Goal: Information Seeking & Learning: Learn about a topic

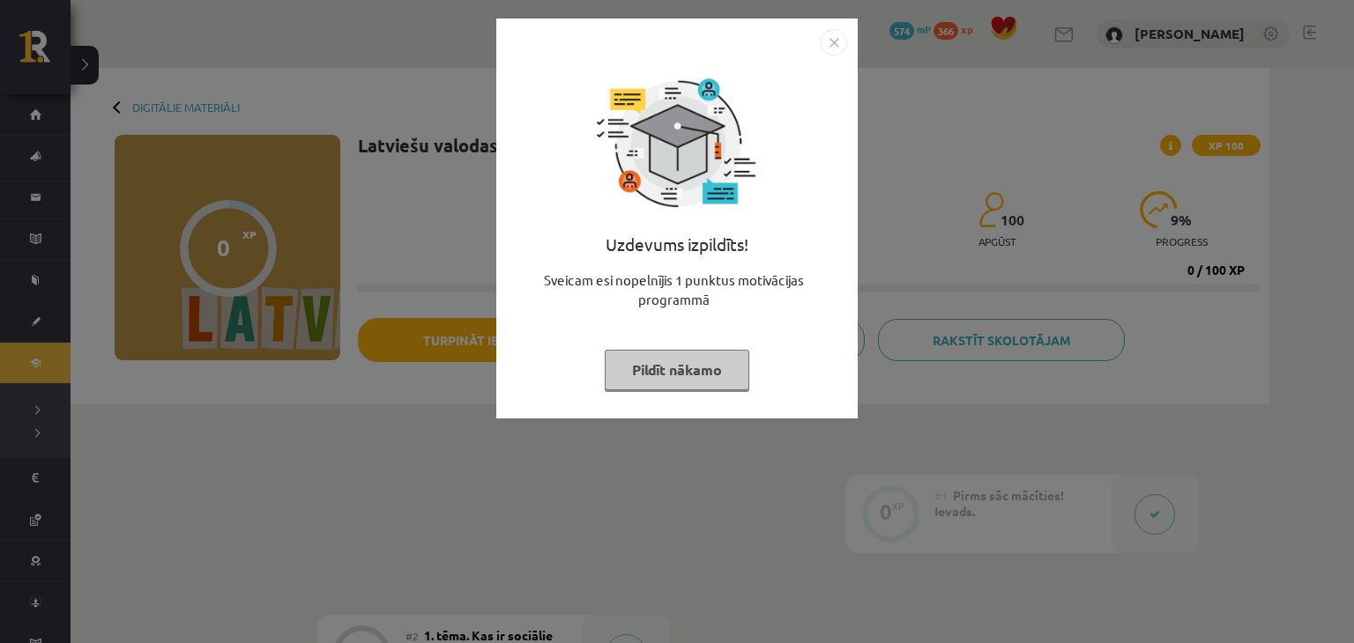
click at [678, 375] on button "Pildīt nākamo" at bounding box center [677, 370] width 145 height 41
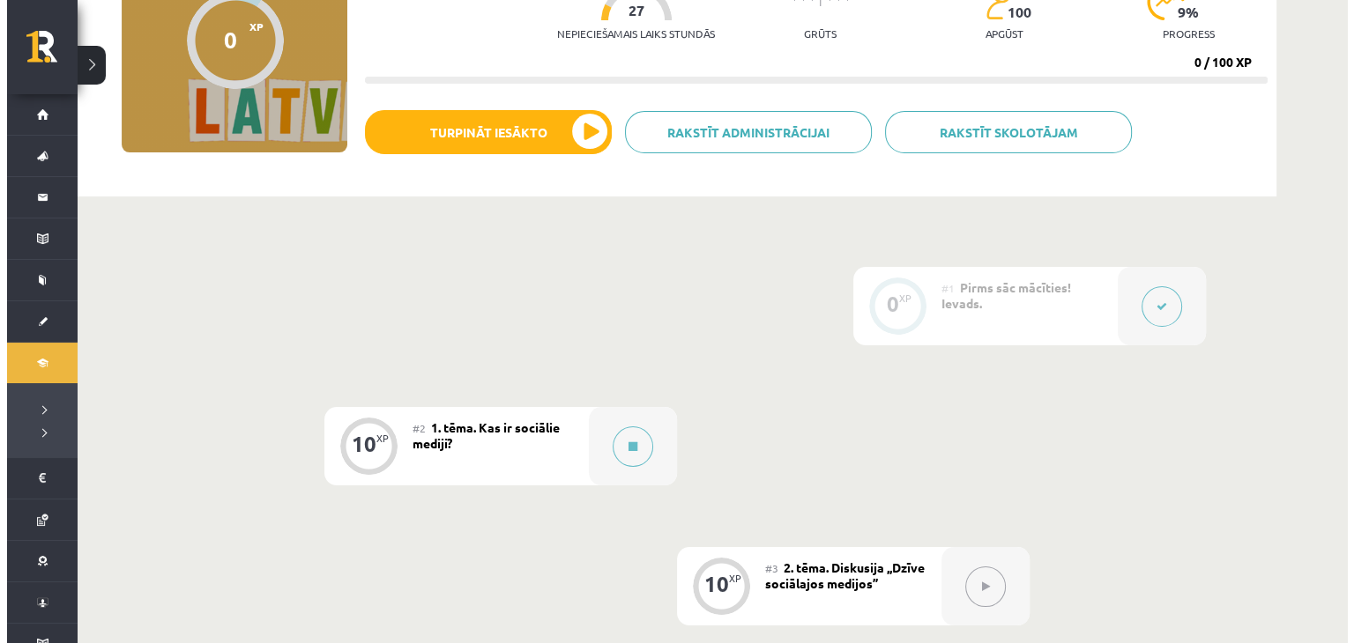
scroll to position [264, 0]
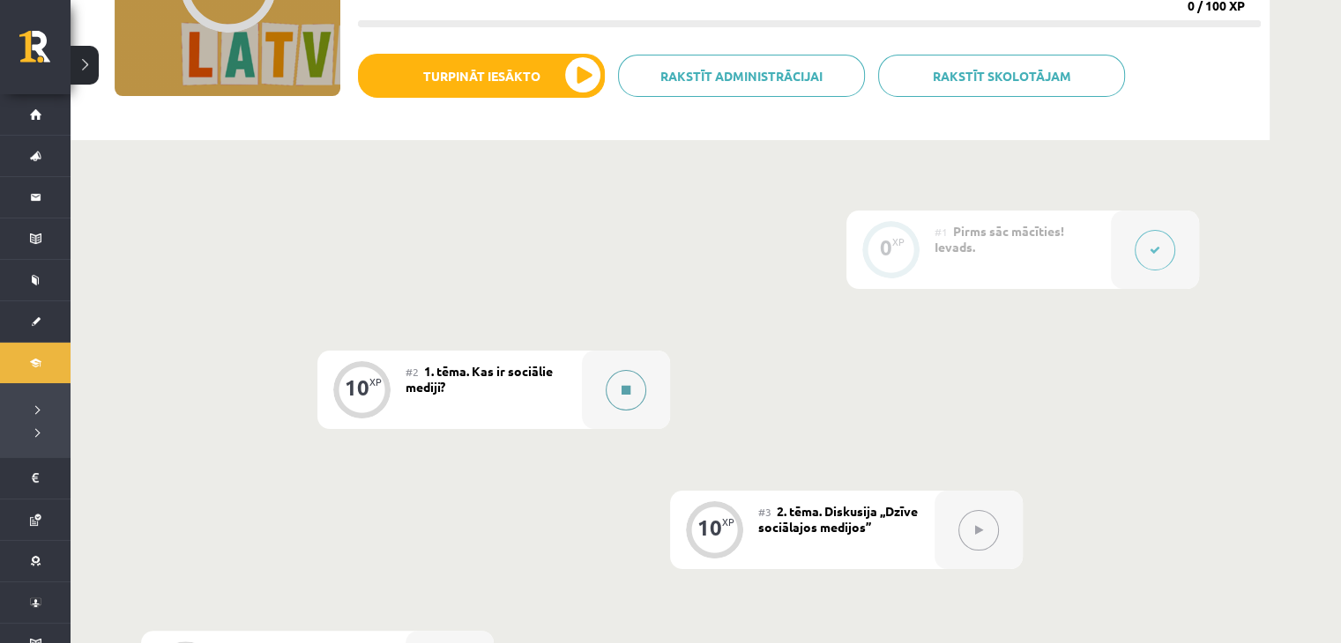
click at [626, 399] on button at bounding box center [626, 390] width 41 height 41
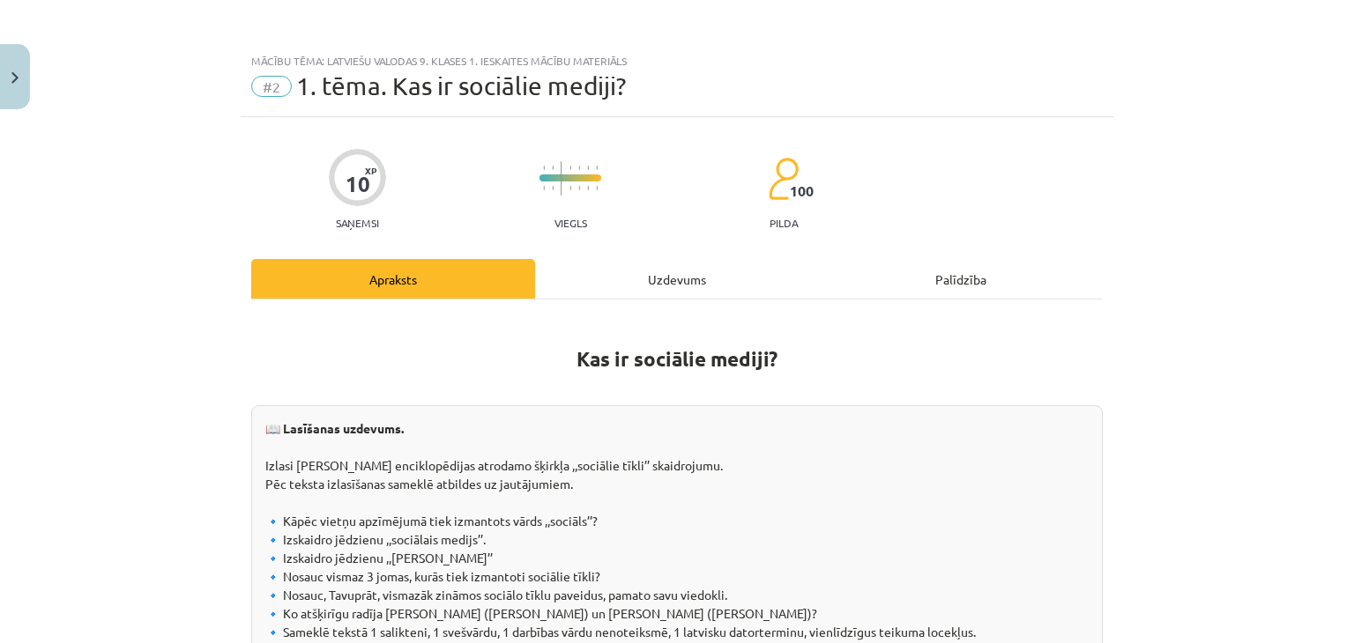
click at [665, 264] on div "Uzdevums" at bounding box center [677, 279] width 284 height 40
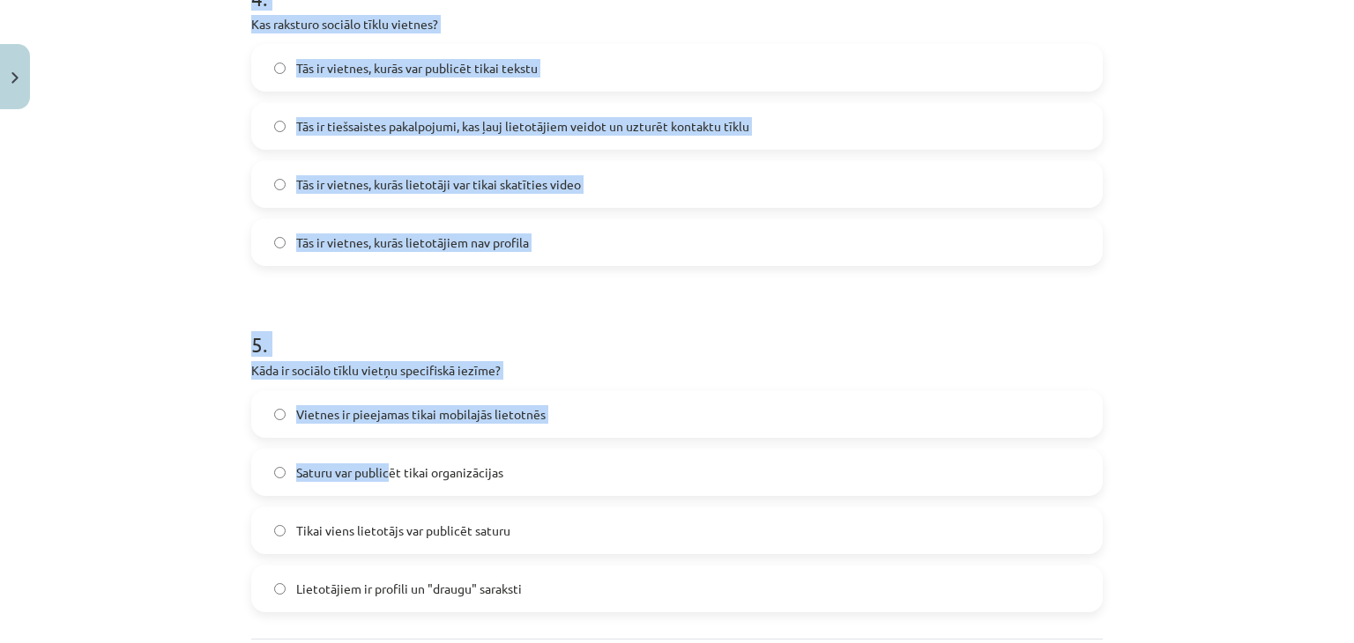
scroll to position [1608, 0]
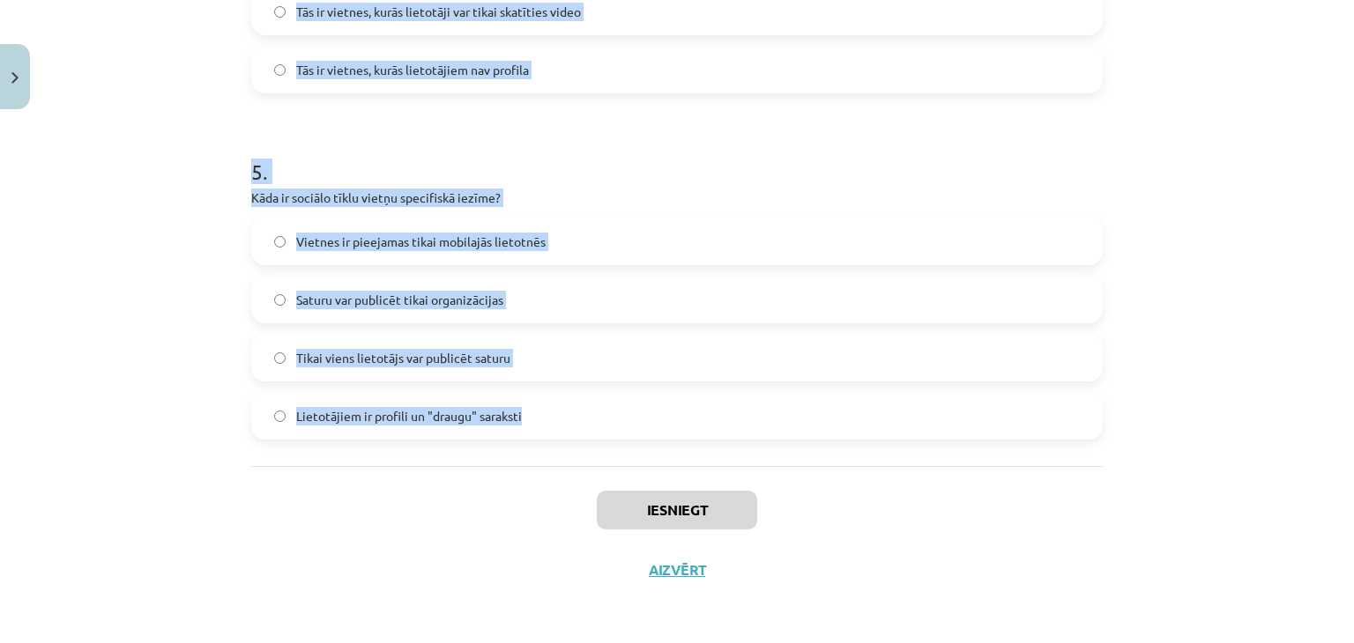
drag, startPoint x: 208, startPoint y: 81, endPoint x: 575, endPoint y: 433, distance: 508.1
click at [575, 433] on div "Mācību tēma: Latviešu valodas 9. klases 1. ieskaites mācību materiāls #2 1. tēm…" at bounding box center [677, 321] width 1354 height 643
copy form "6 . Lor ip dolorsi ametco adip elitseddoeius? Tempor, incidi ut laboreetdolor M…"
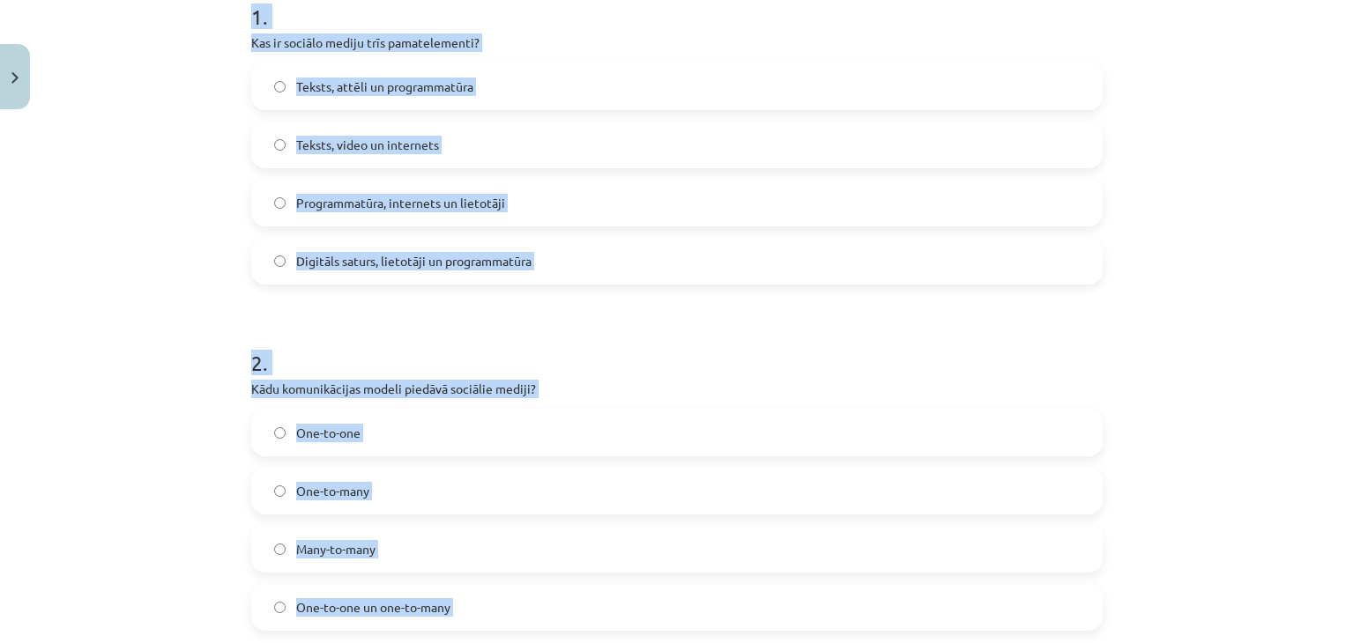
scroll to position [286, 0]
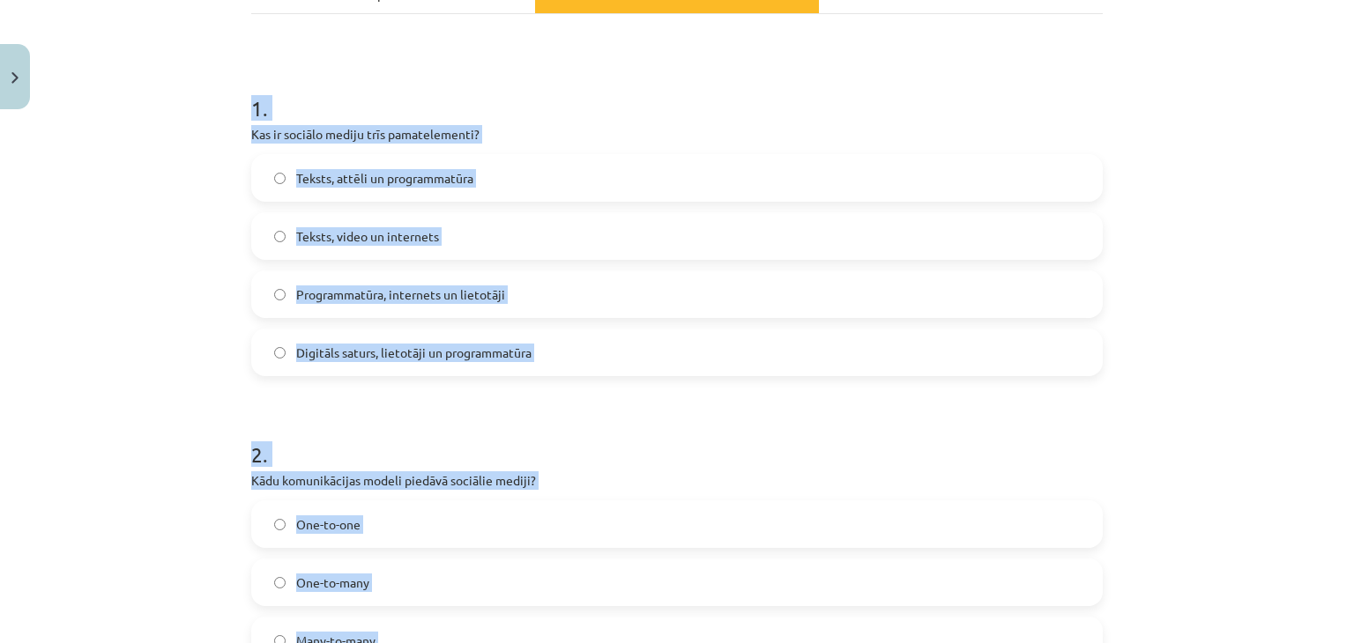
click at [142, 375] on div "Mācību tēma: Latviešu valodas 9. klases 1. ieskaites mācību materiāls #2 1. tēm…" at bounding box center [677, 321] width 1354 height 643
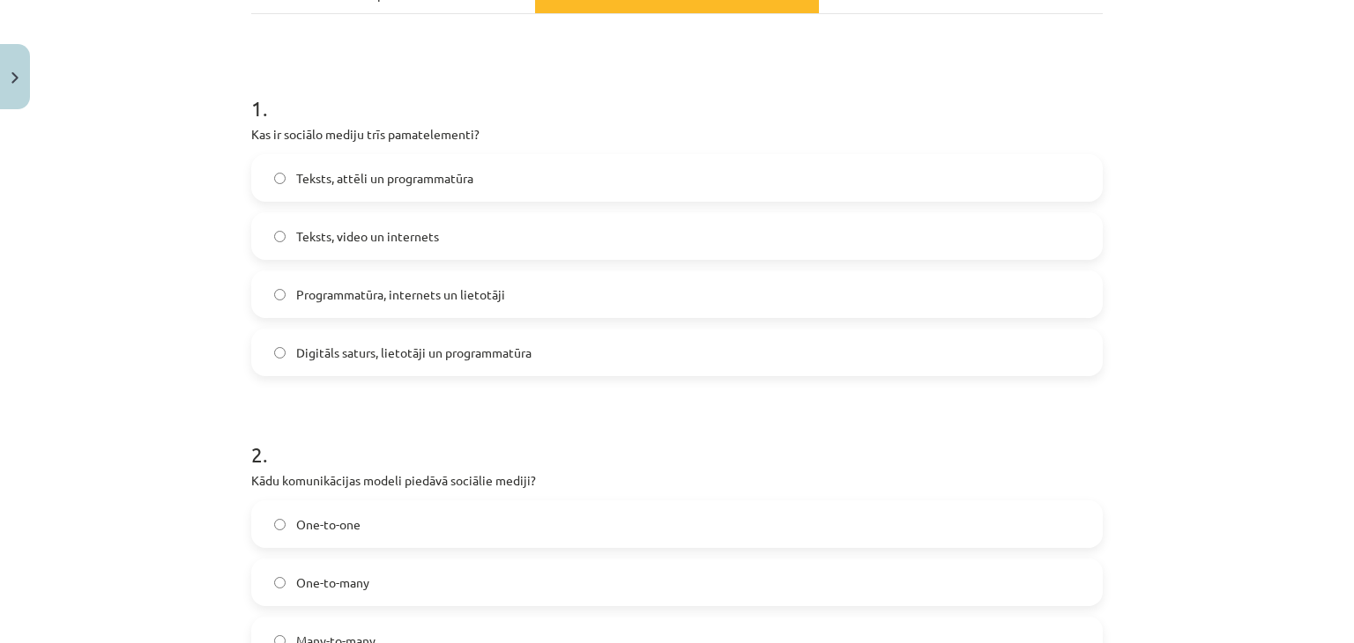
click at [349, 360] on span "Digitāls saturs, lietotāji un programmatūra" at bounding box center [413, 353] width 235 height 19
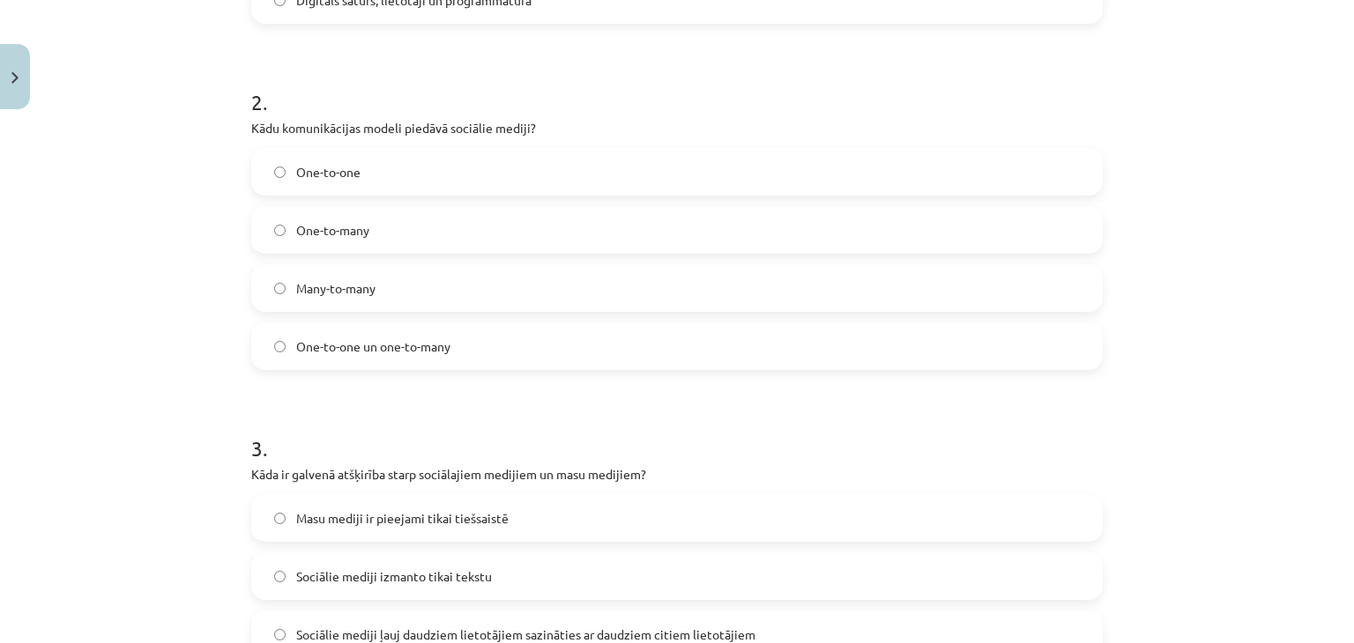
scroll to position [726, 0]
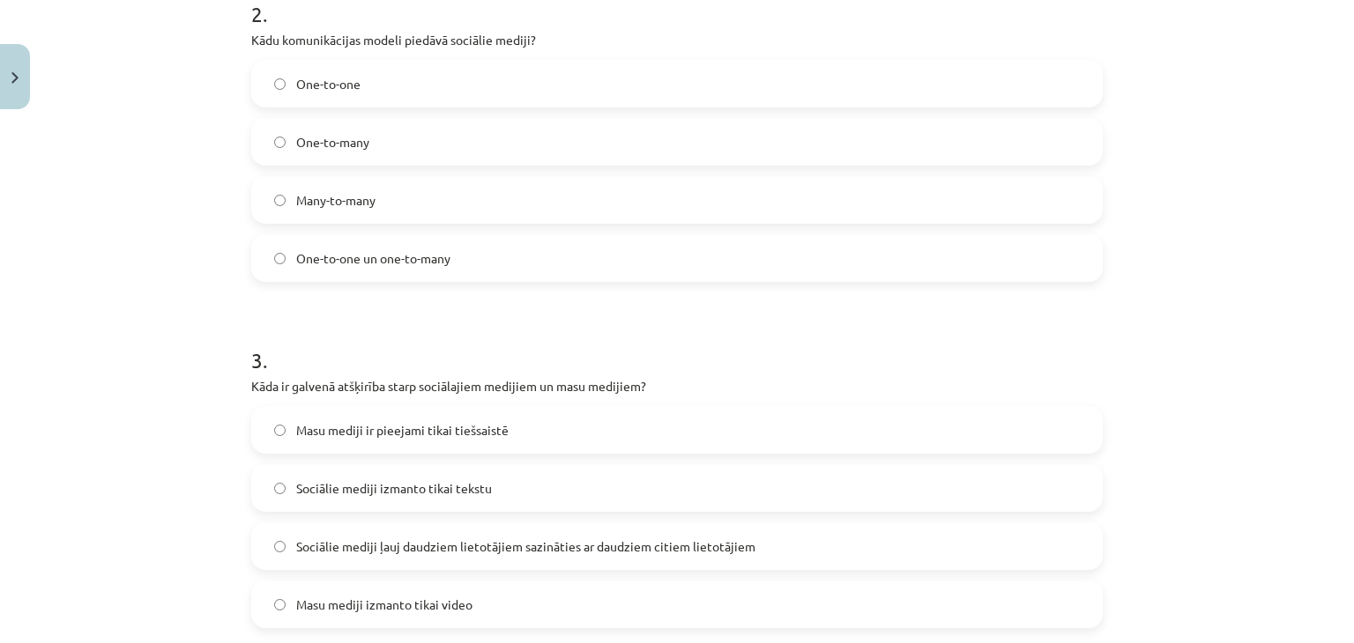
drag, startPoint x: 318, startPoint y: 204, endPoint x: 445, endPoint y: 337, distance: 183.9
click at [319, 204] on span "Many-to-many" at bounding box center [335, 200] width 79 height 19
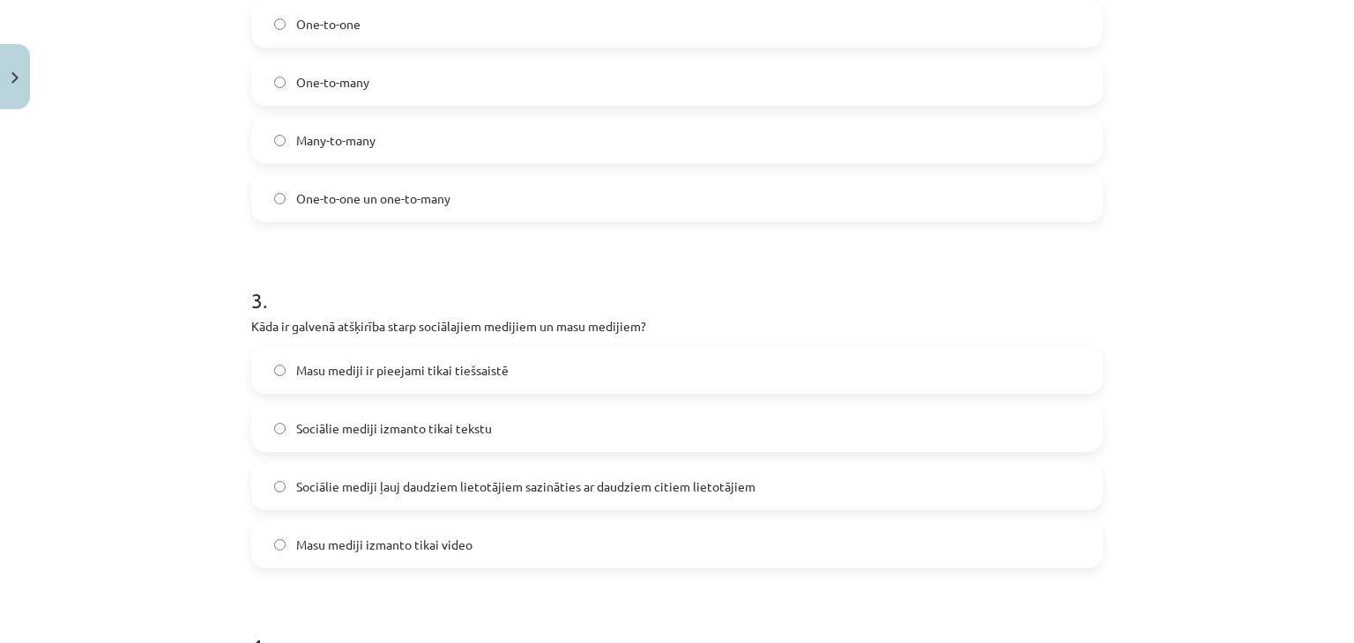
scroll to position [814, 0]
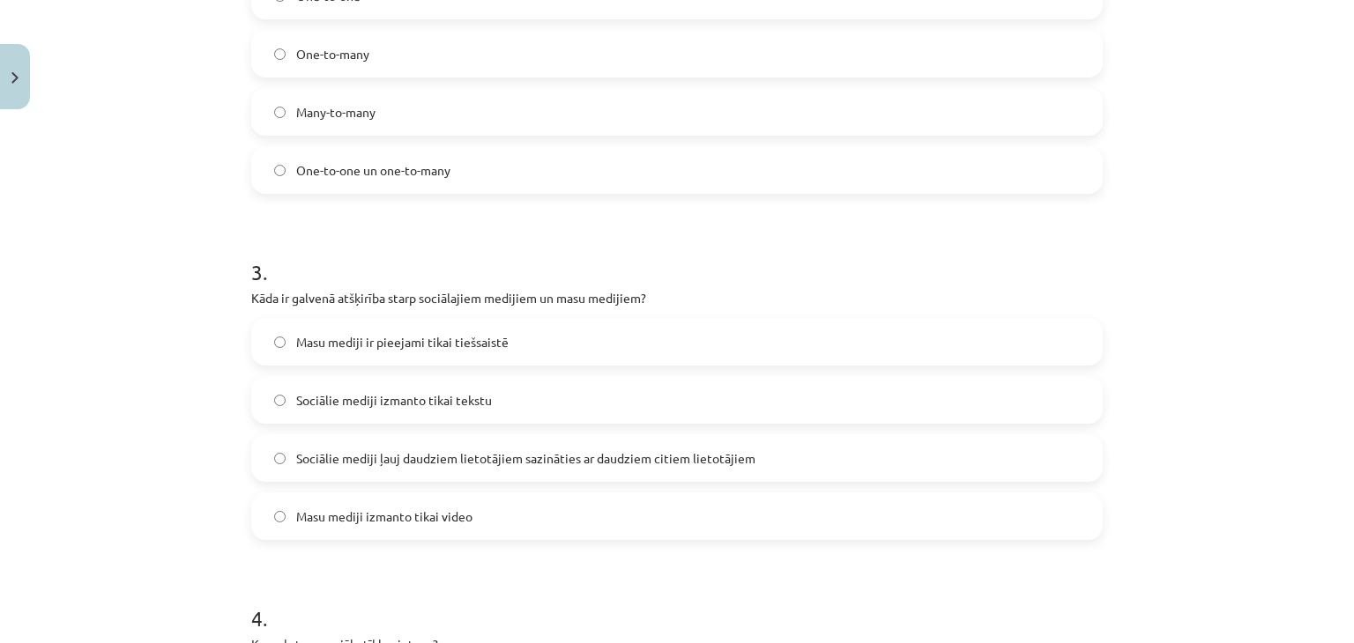
click at [542, 456] on span "Sociālie mediji ļauj daudziem lietotājiem sazināties ar daudziem citiem lietotā…" at bounding box center [525, 459] width 459 height 19
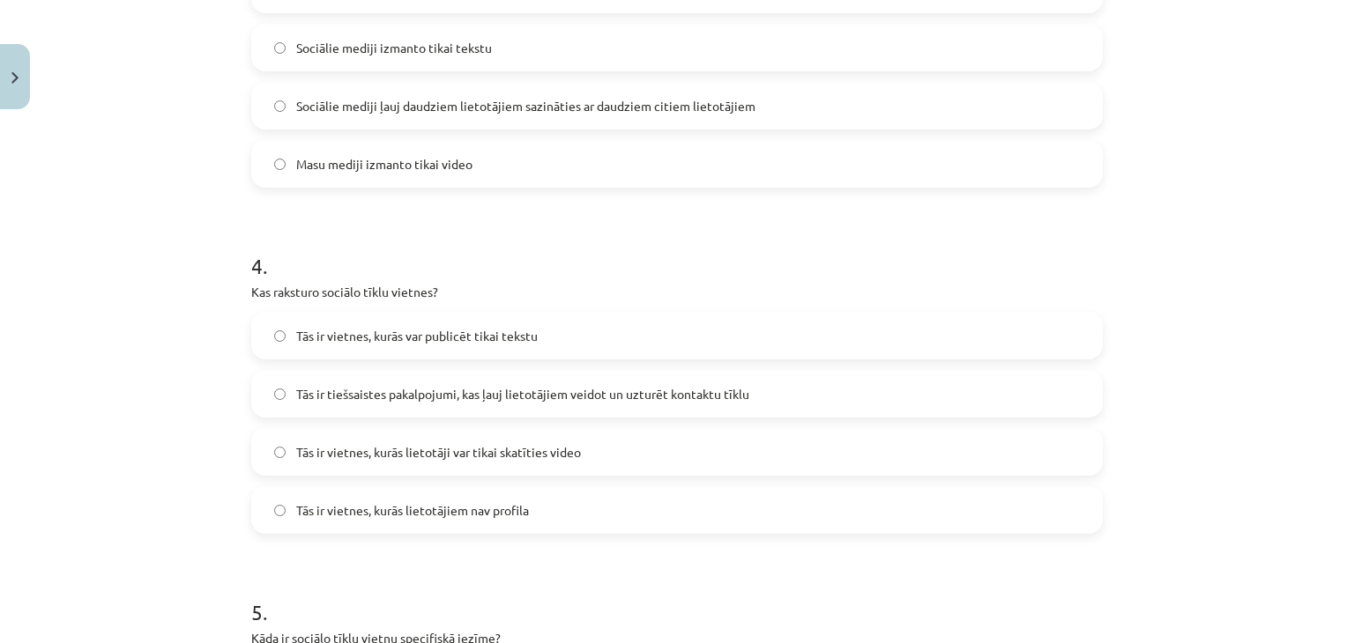
scroll to position [1255, 0]
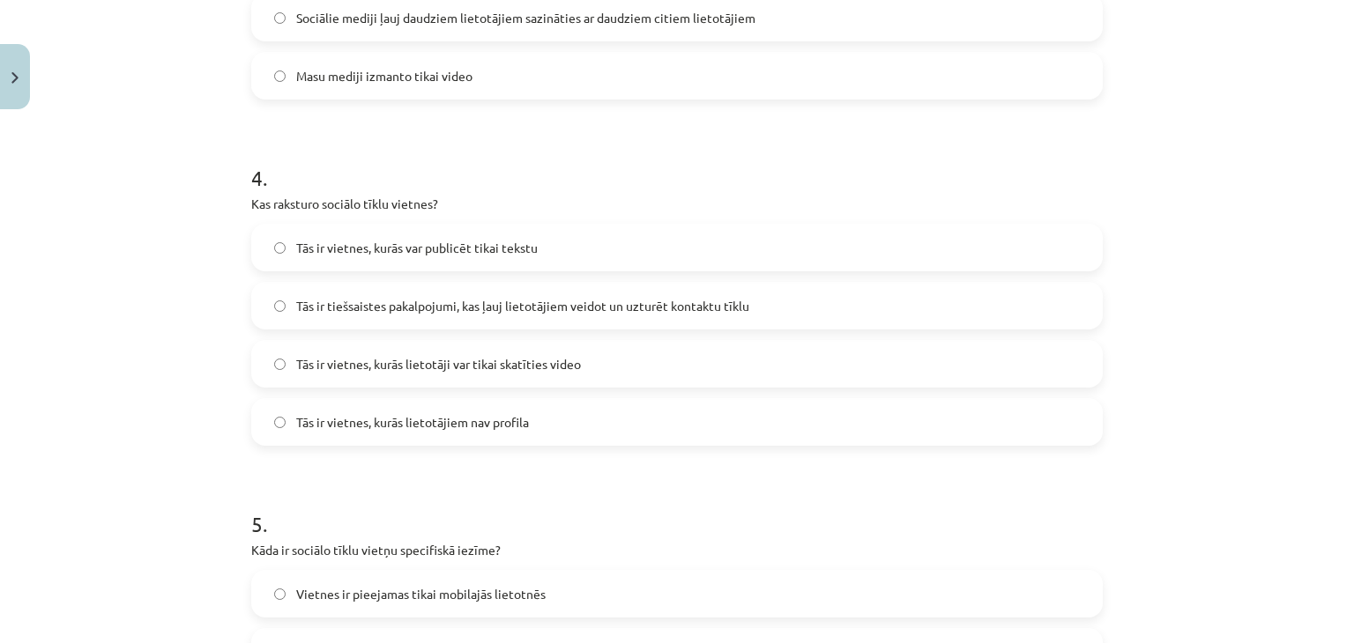
click at [442, 299] on span "Tās ir tiešsaistes pakalpojumi, kas ļauj lietotājiem veidot un uzturēt kontaktu…" at bounding box center [522, 306] width 453 height 19
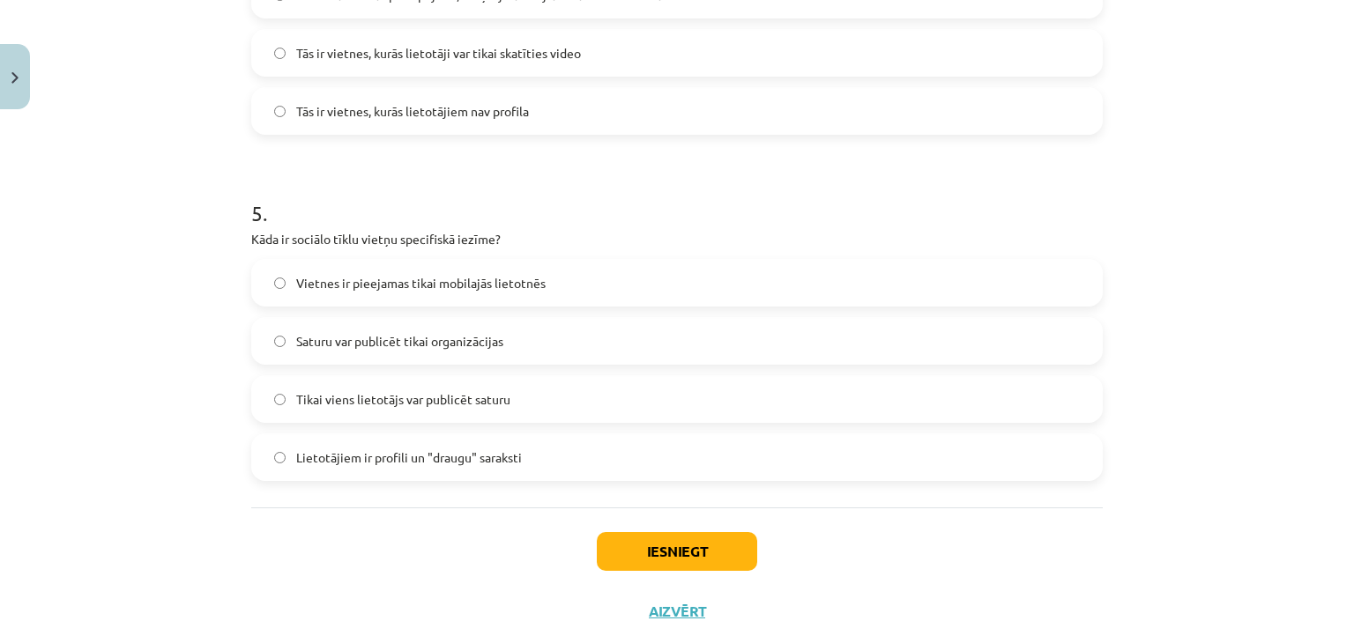
scroll to position [1608, 0]
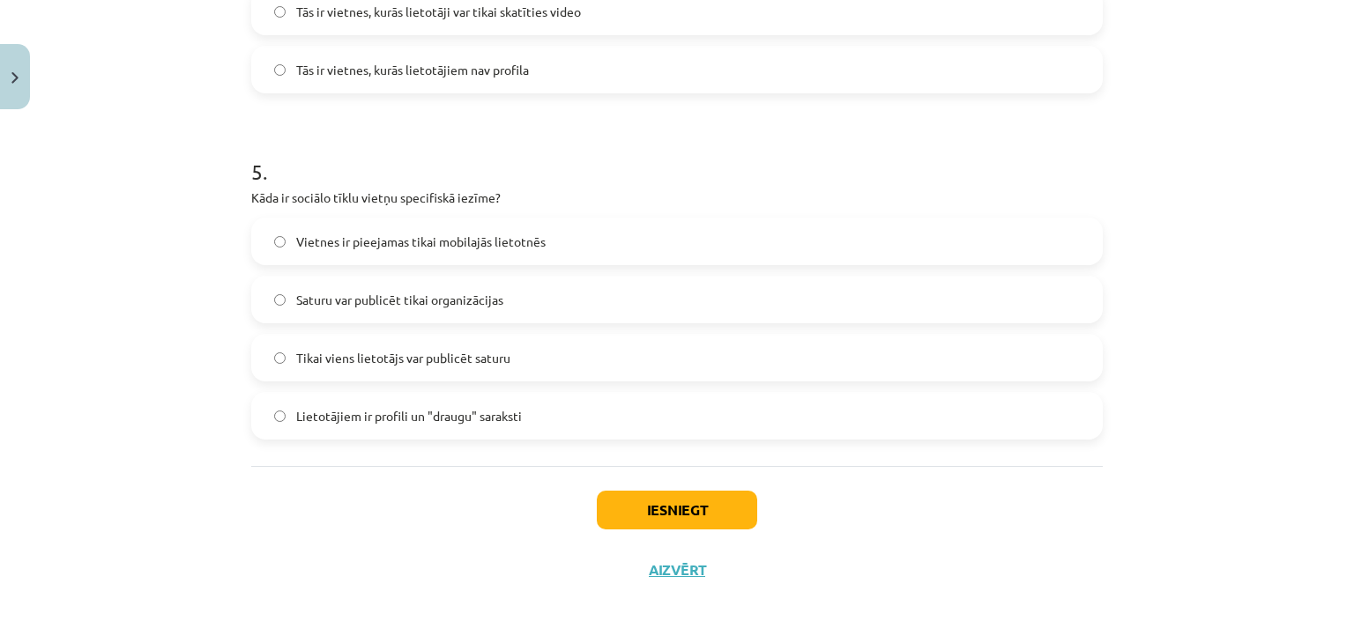
click at [375, 434] on label "Lietotājiem ir profili un "draugu" saraksti" at bounding box center [677, 416] width 848 height 44
click at [651, 521] on button "Iesniegt" at bounding box center [677, 510] width 160 height 39
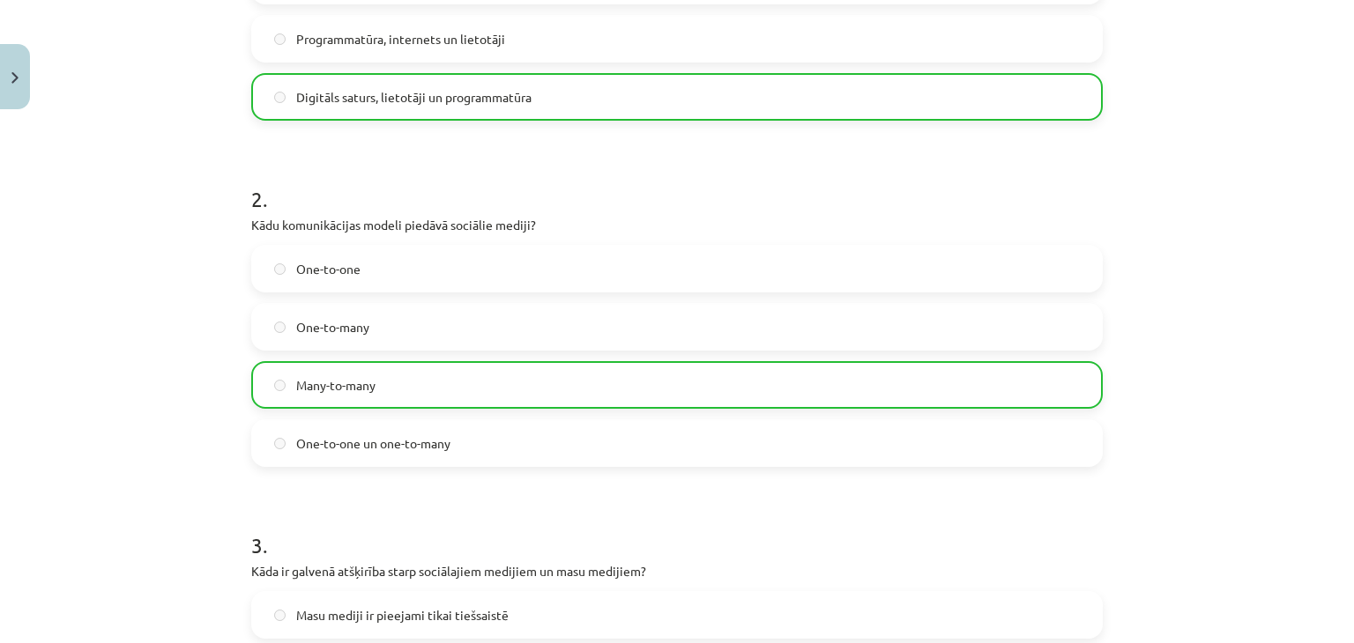
scroll to position [0, 0]
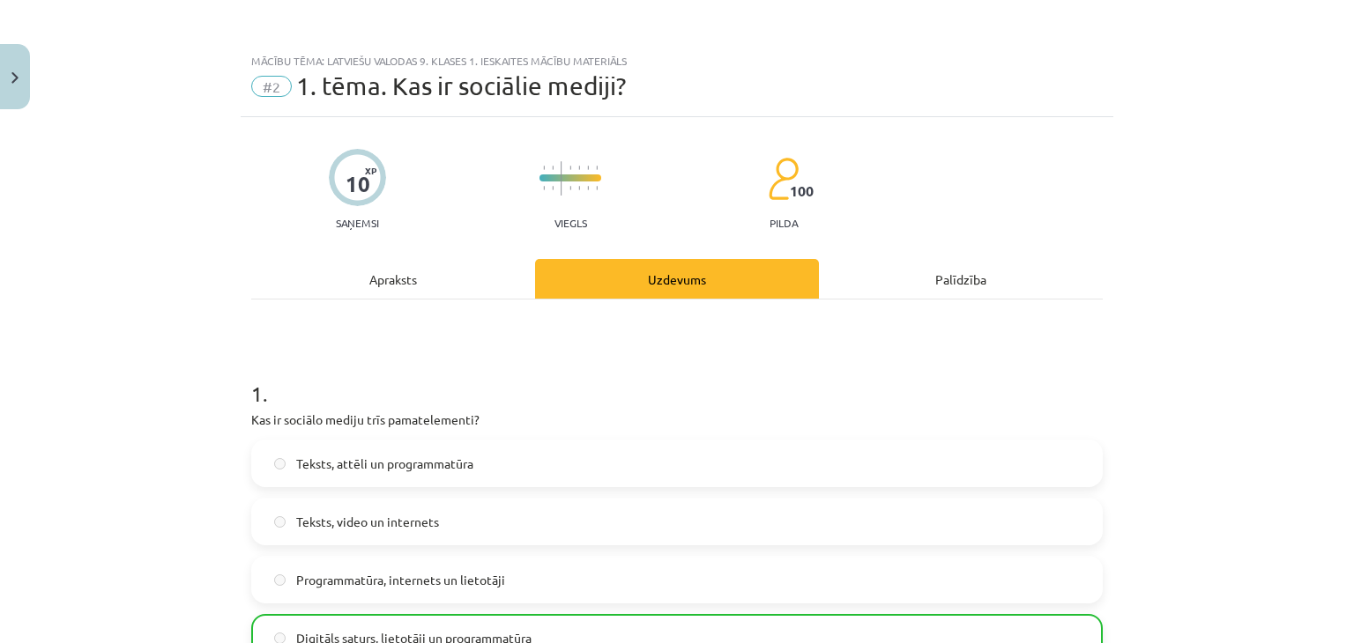
drag, startPoint x: 448, startPoint y: 250, endPoint x: 610, endPoint y: 71, distance: 241.5
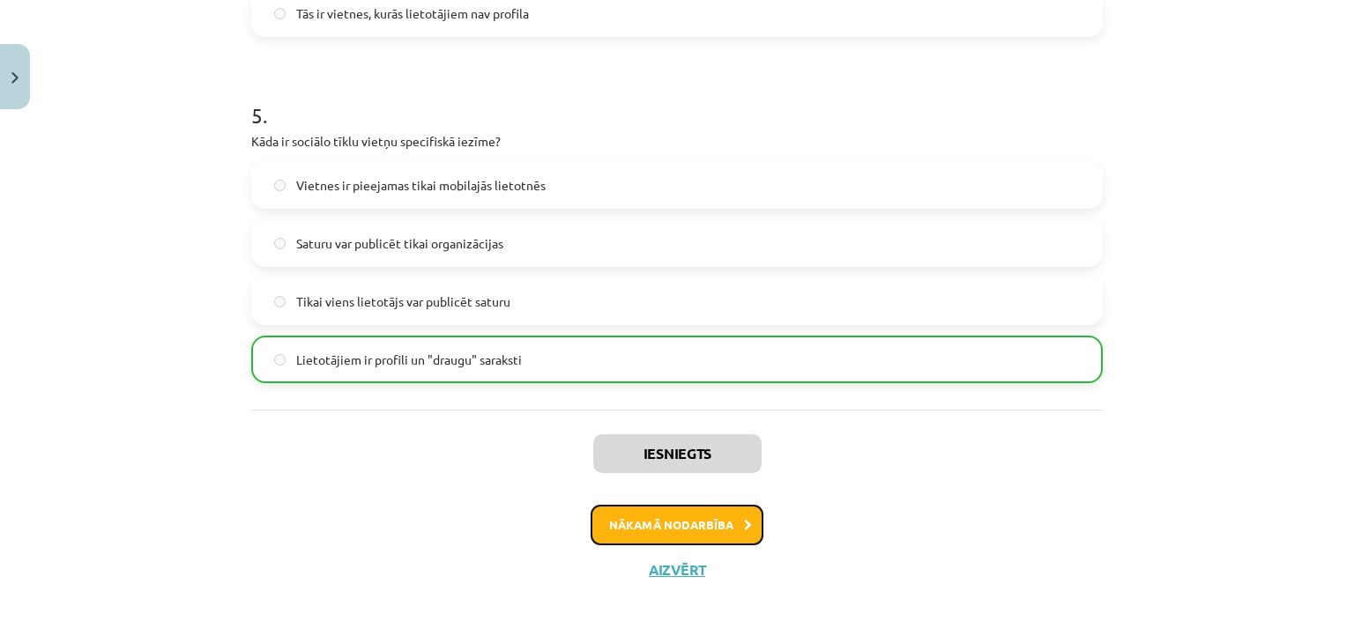
click at [681, 524] on button "Nākamā nodarbība" at bounding box center [677, 525] width 173 height 41
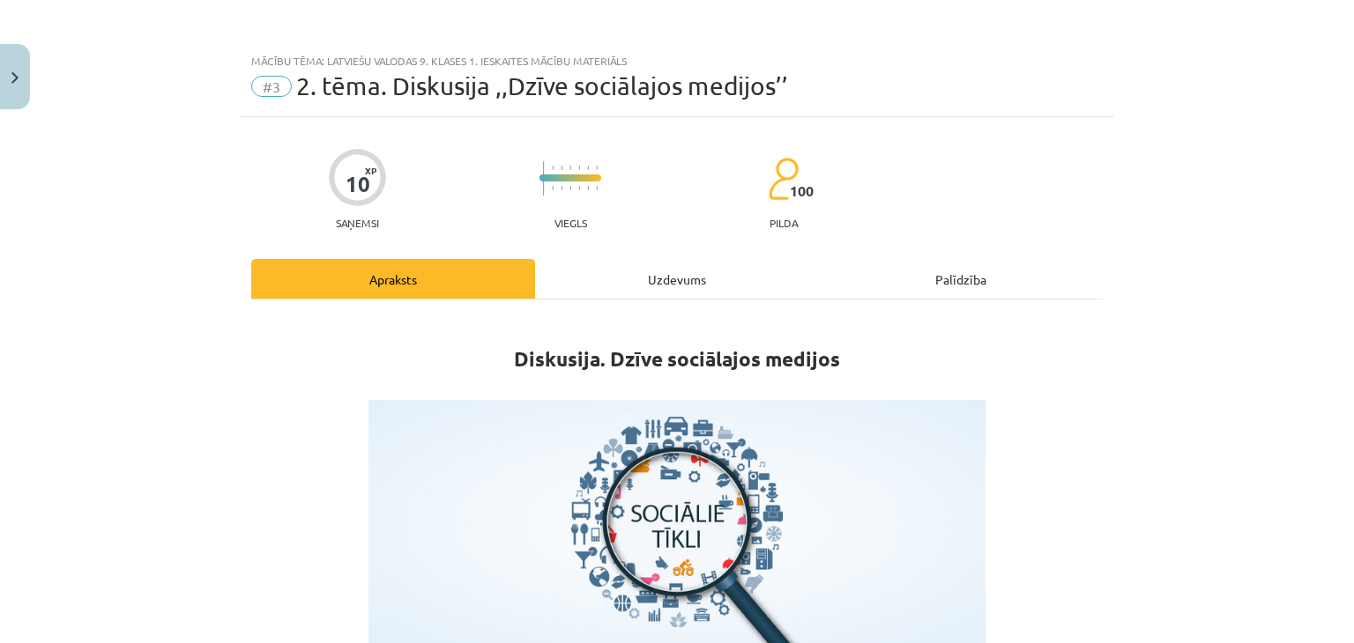
click at [659, 293] on div "Uzdevums" at bounding box center [677, 279] width 284 height 40
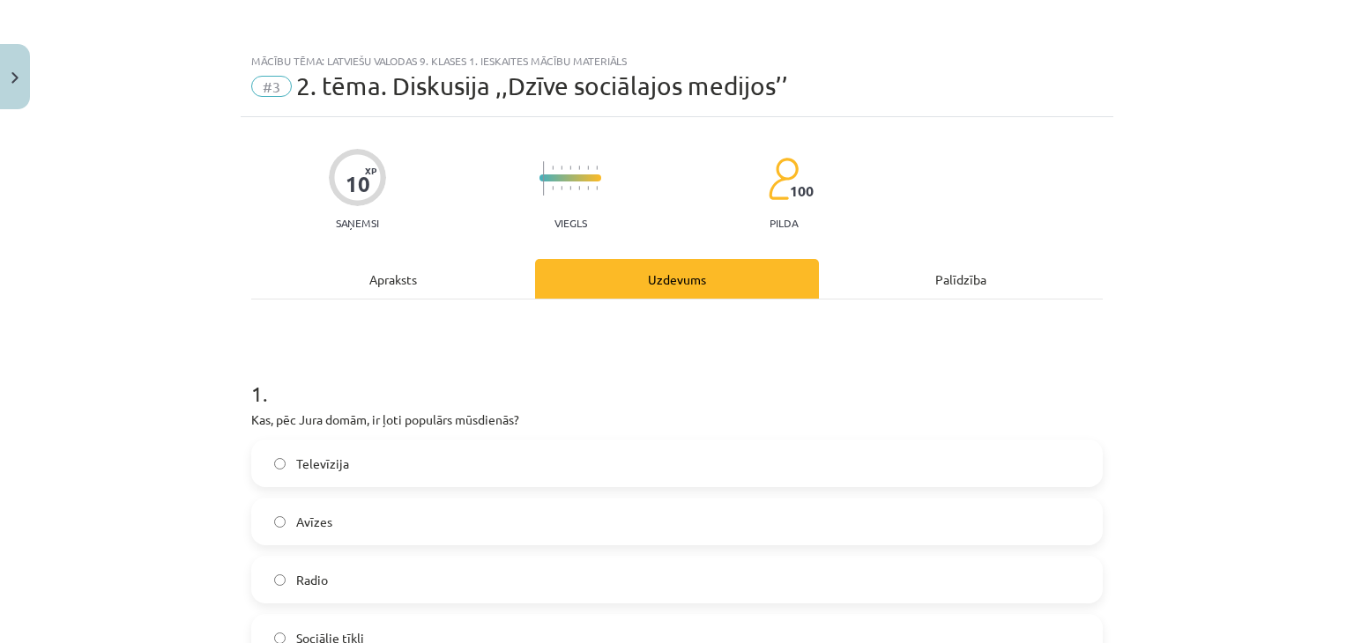
scroll to position [44, 0]
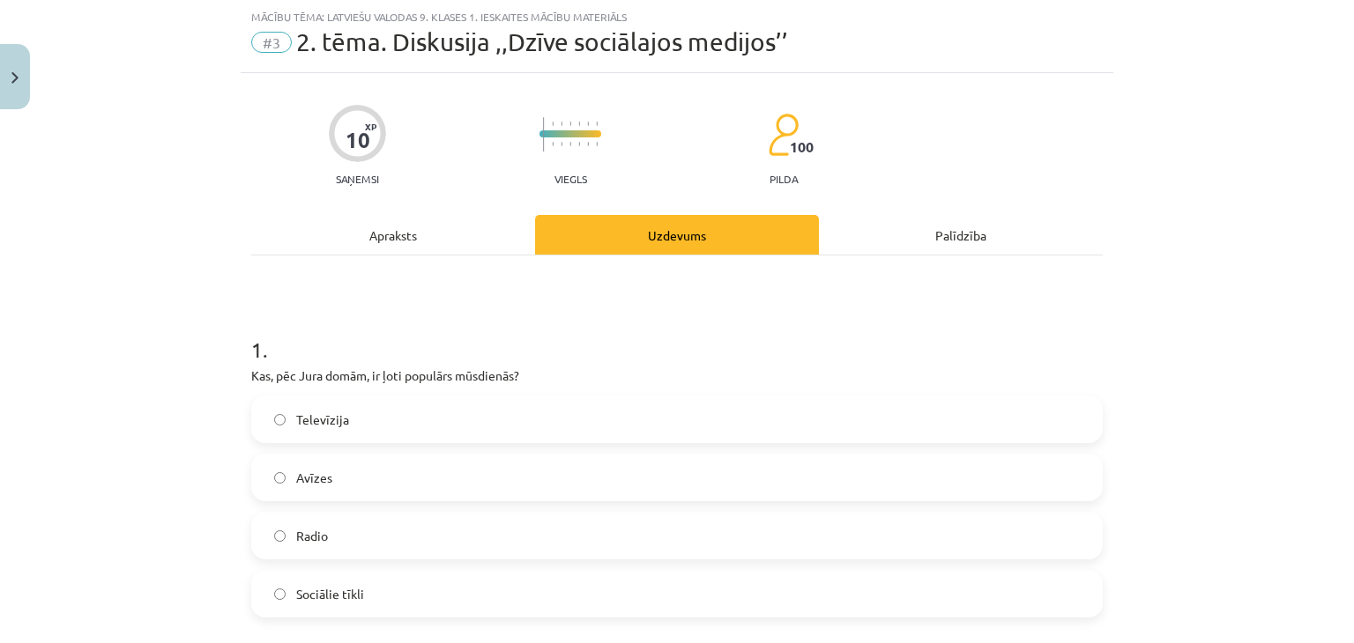
click at [96, 119] on div "Mācību tēma: Latviešu valodas 9. klases 1. ieskaites mācību materiāls #3 2. tēm…" at bounding box center [677, 321] width 1354 height 643
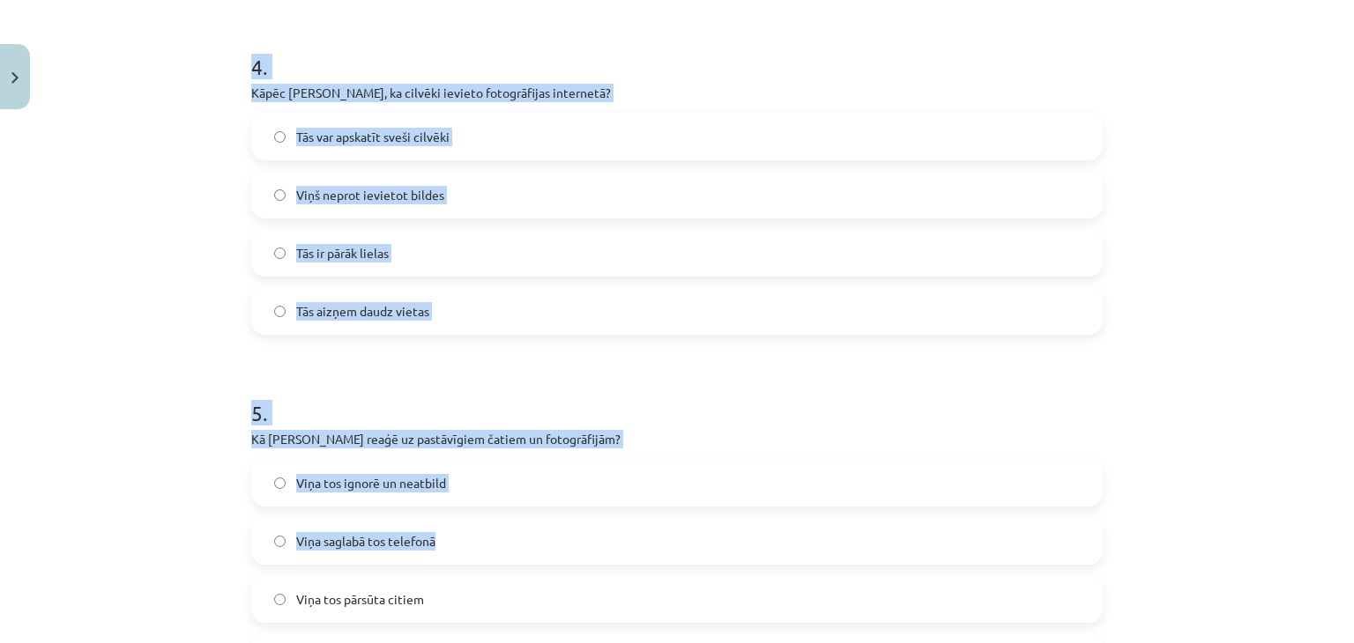
scroll to position [1608, 0]
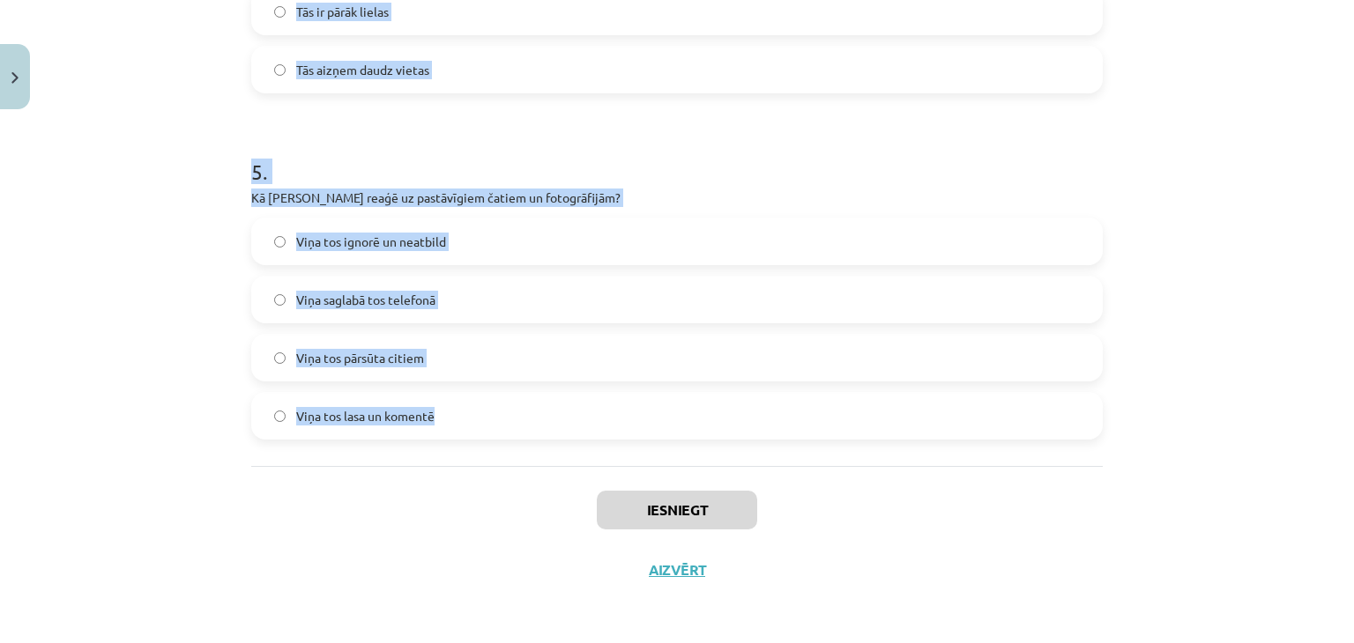
drag, startPoint x: 234, startPoint y: 338, endPoint x: 517, endPoint y: 429, distance: 298.3
copy form "1 . Kas, pēc Jura domām, ir ļoti populārs mūsdienās? Televīzija Avīzes Radio So…"
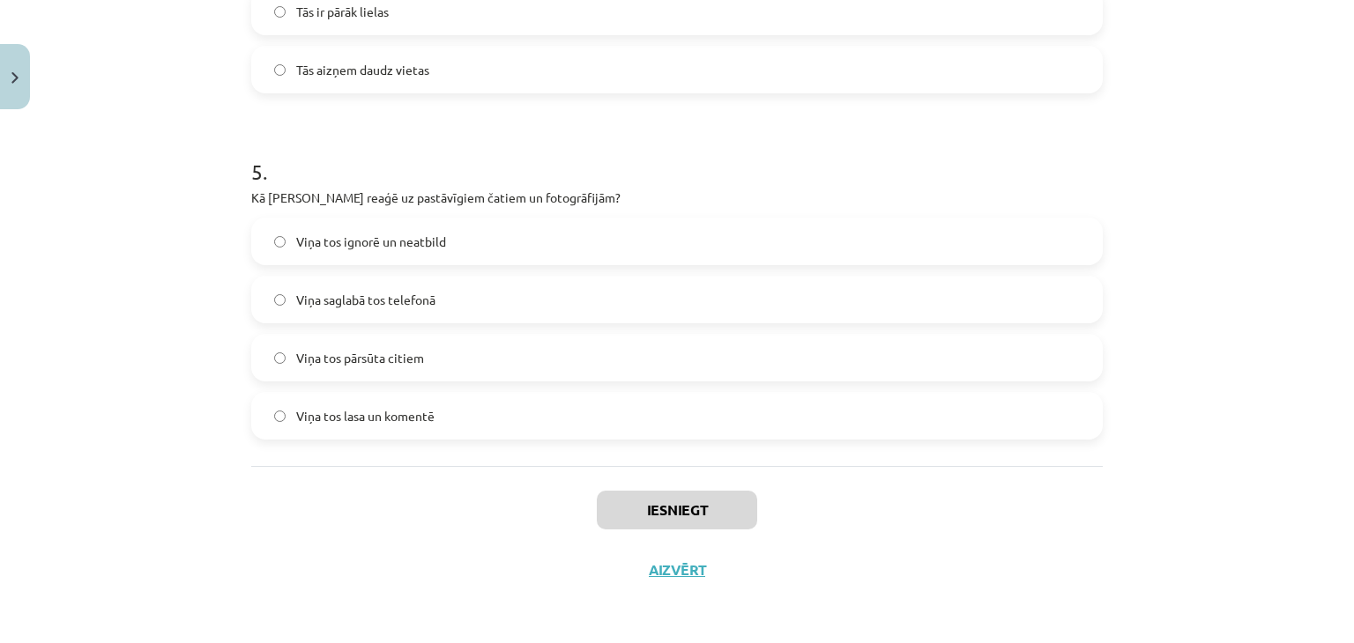
click at [85, 509] on div "Mācību tēma: Latviešu valodas 9. klases 1. ieskaites mācību materiāls #3 2. tēm…" at bounding box center [677, 321] width 1354 height 643
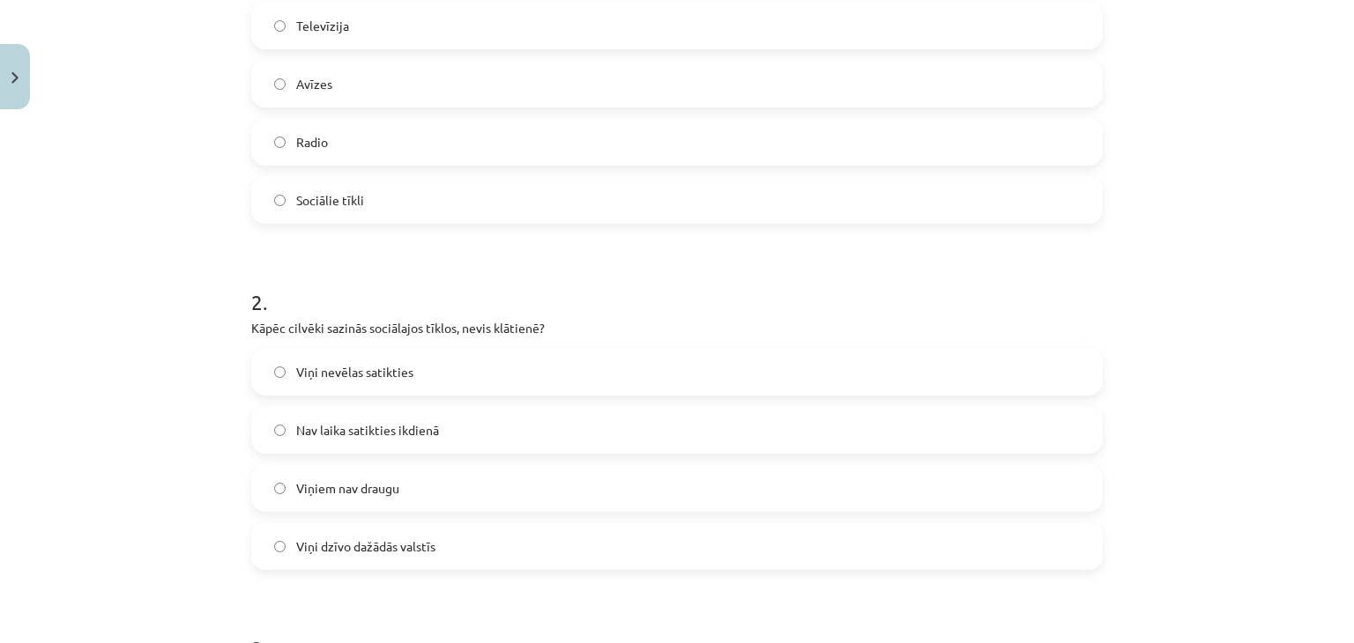
scroll to position [0, 0]
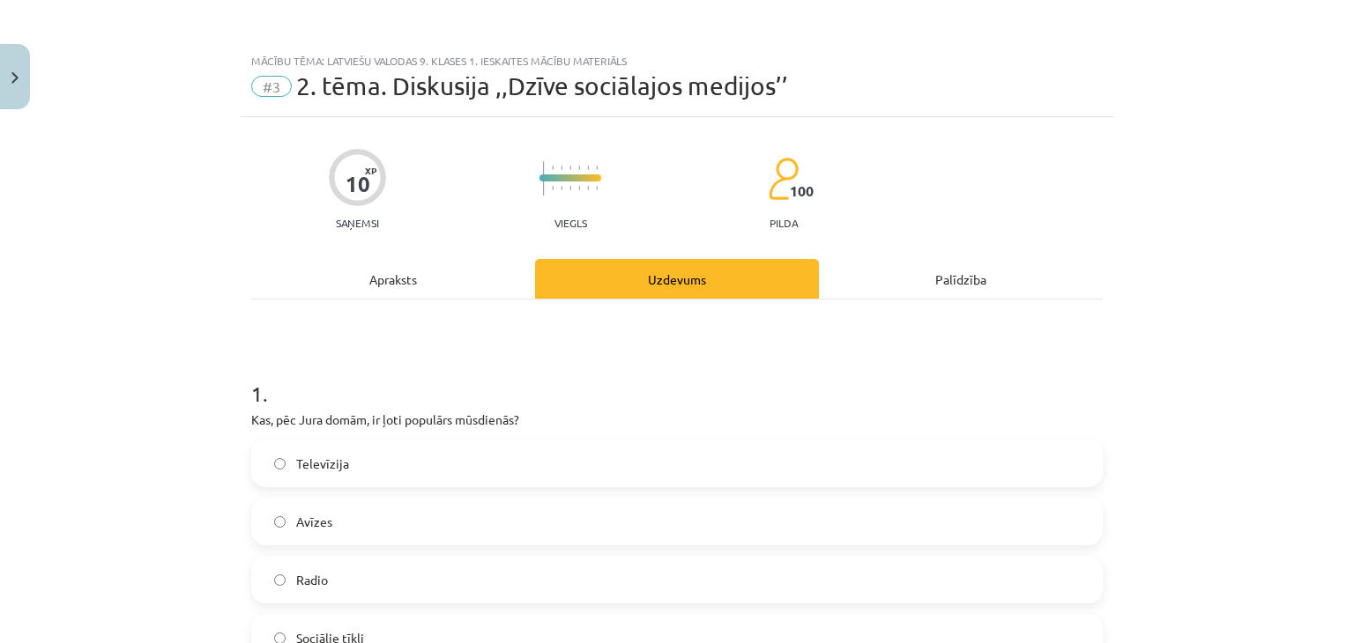
drag, startPoint x: 85, startPoint y: 509, endPoint x: 97, endPoint y: 198, distance: 310.5
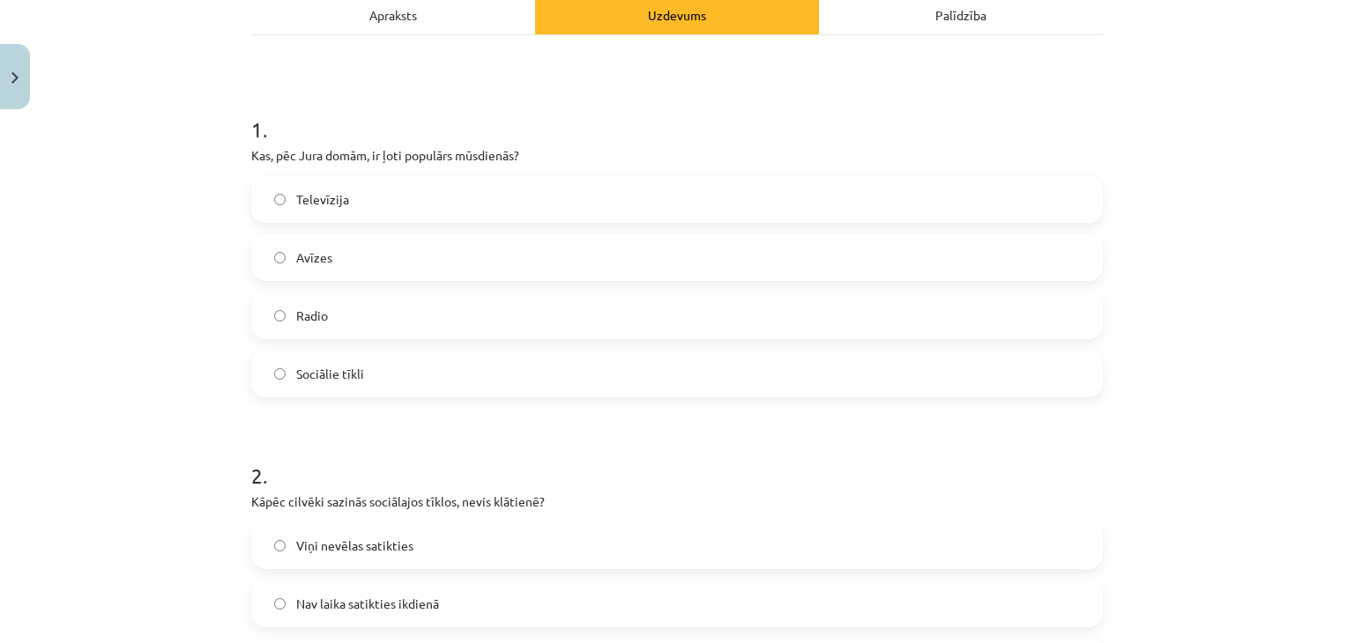
click at [319, 374] on span "Sociālie tīkli" at bounding box center [330, 374] width 68 height 19
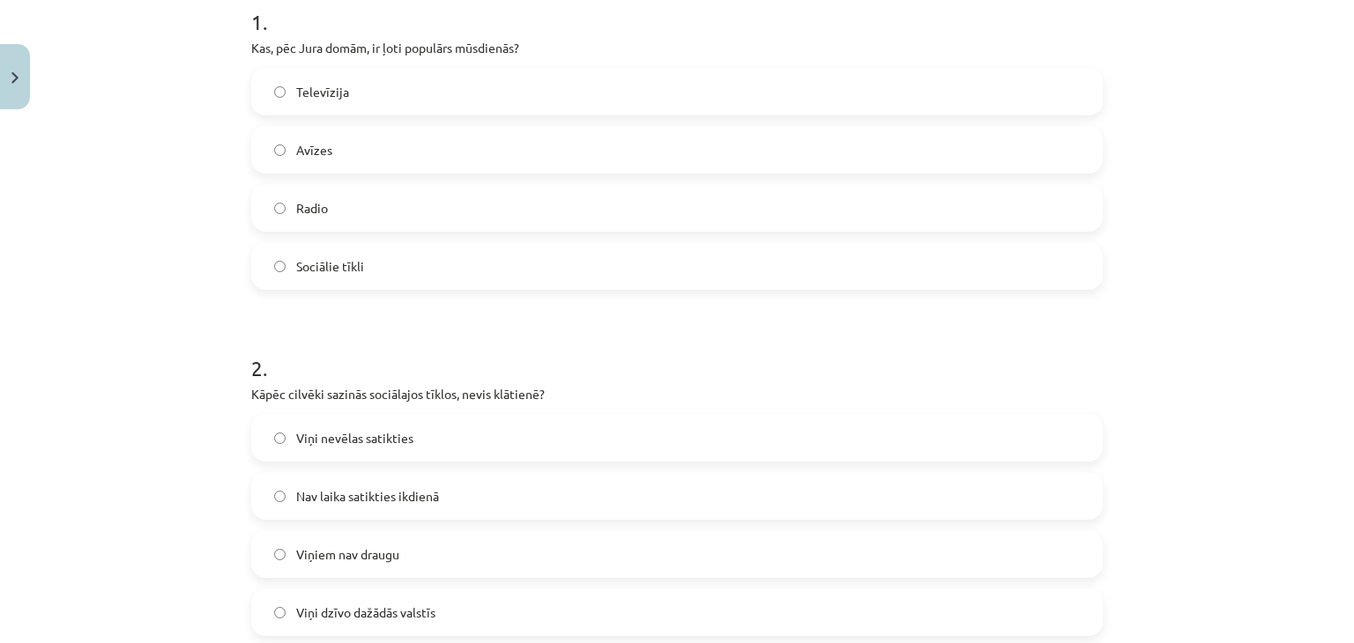
scroll to position [529, 0]
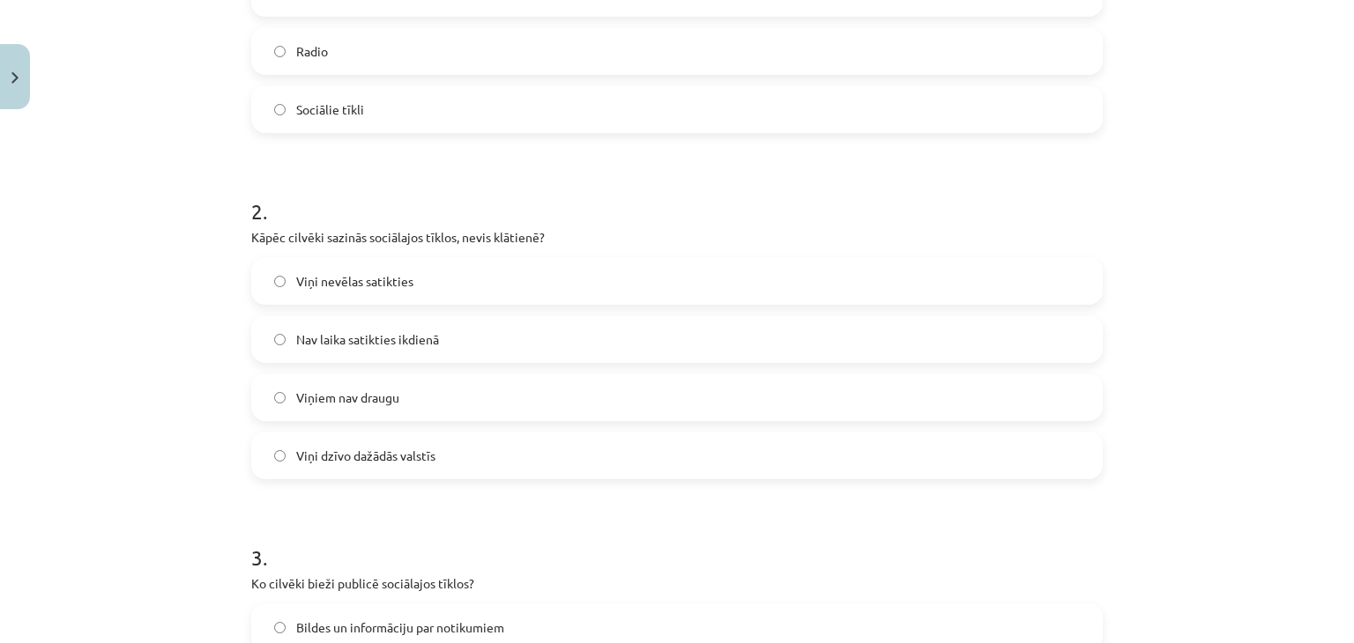
click at [381, 350] on label "Nav laika satikties ikdienā" at bounding box center [677, 339] width 848 height 44
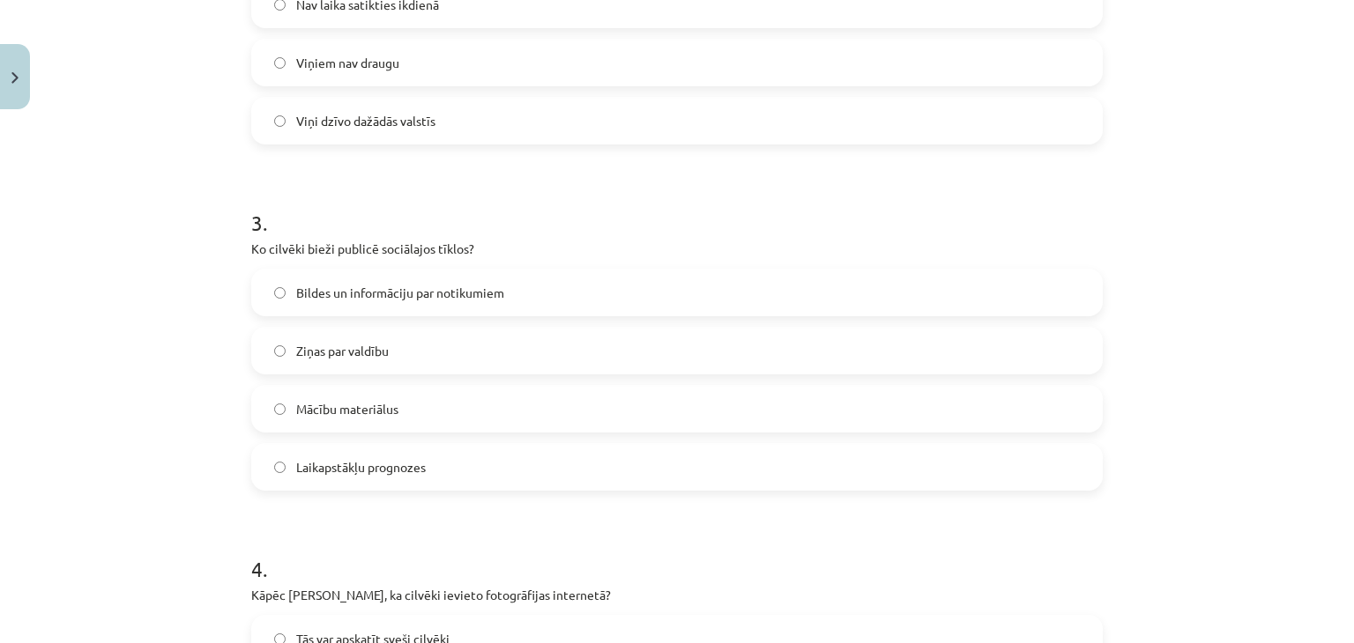
scroll to position [881, 0]
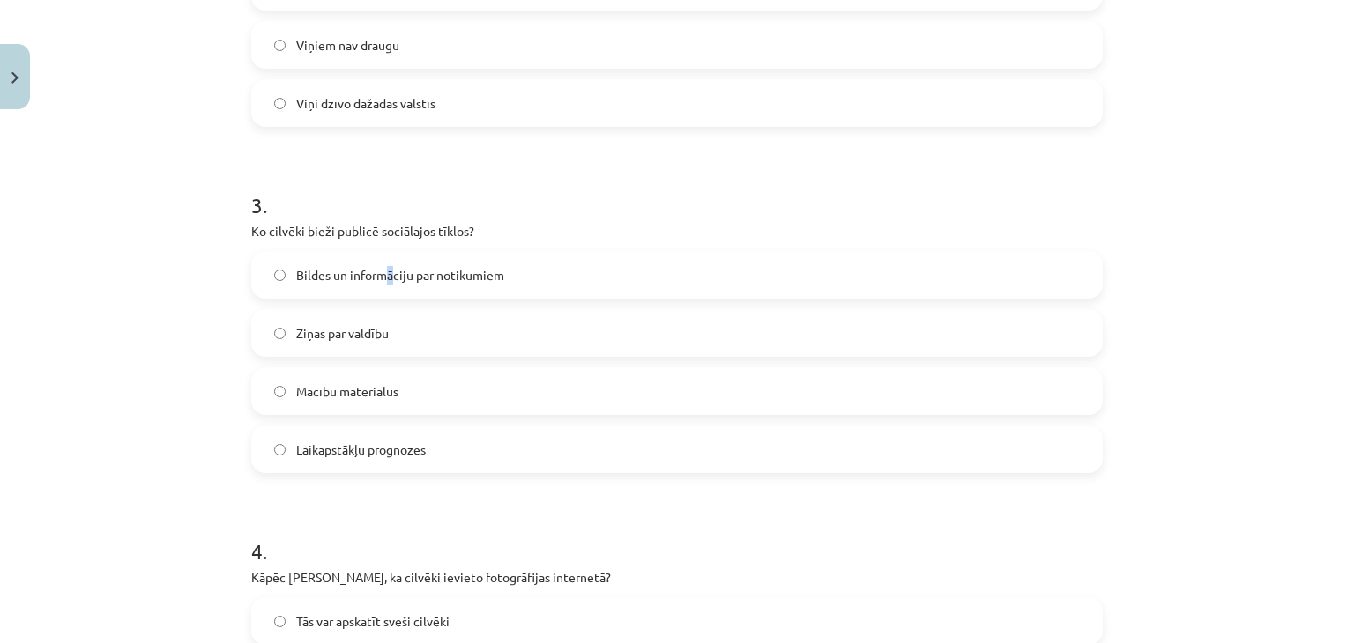
click at [383, 286] on label "Bildes un informāciju par notikumiem" at bounding box center [677, 275] width 848 height 44
click at [453, 283] on span "Bildes un informāciju par notikumiem" at bounding box center [400, 275] width 208 height 19
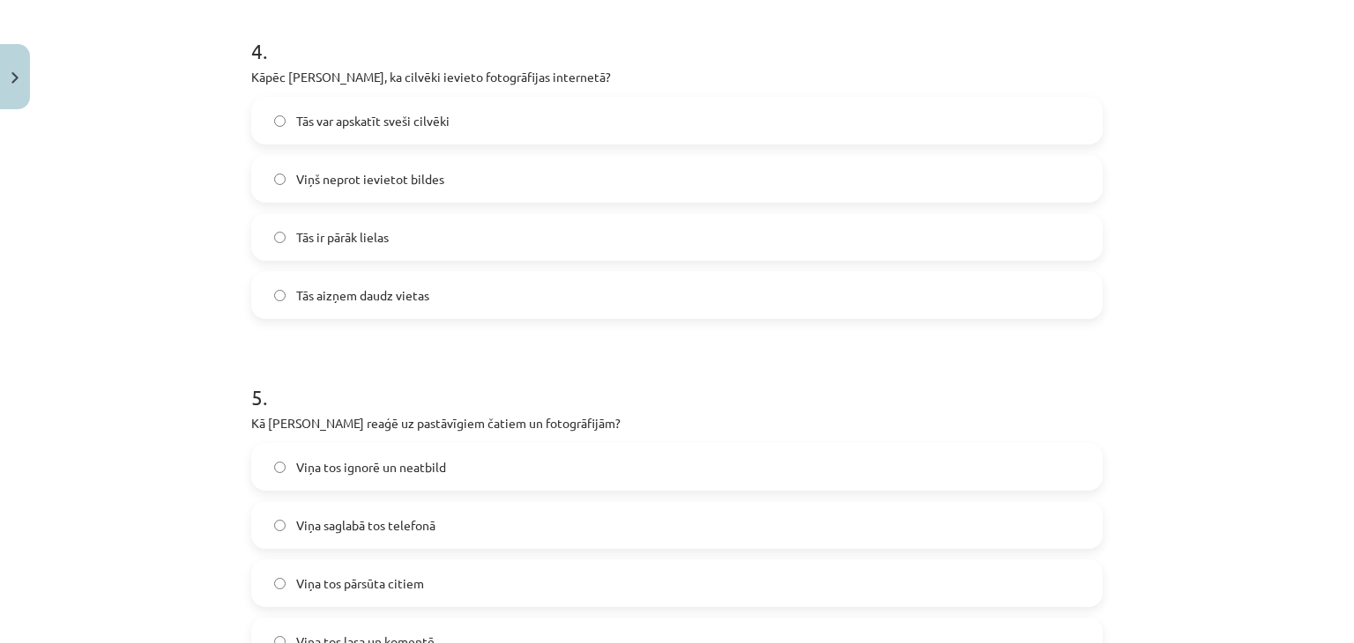
scroll to position [1410, 0]
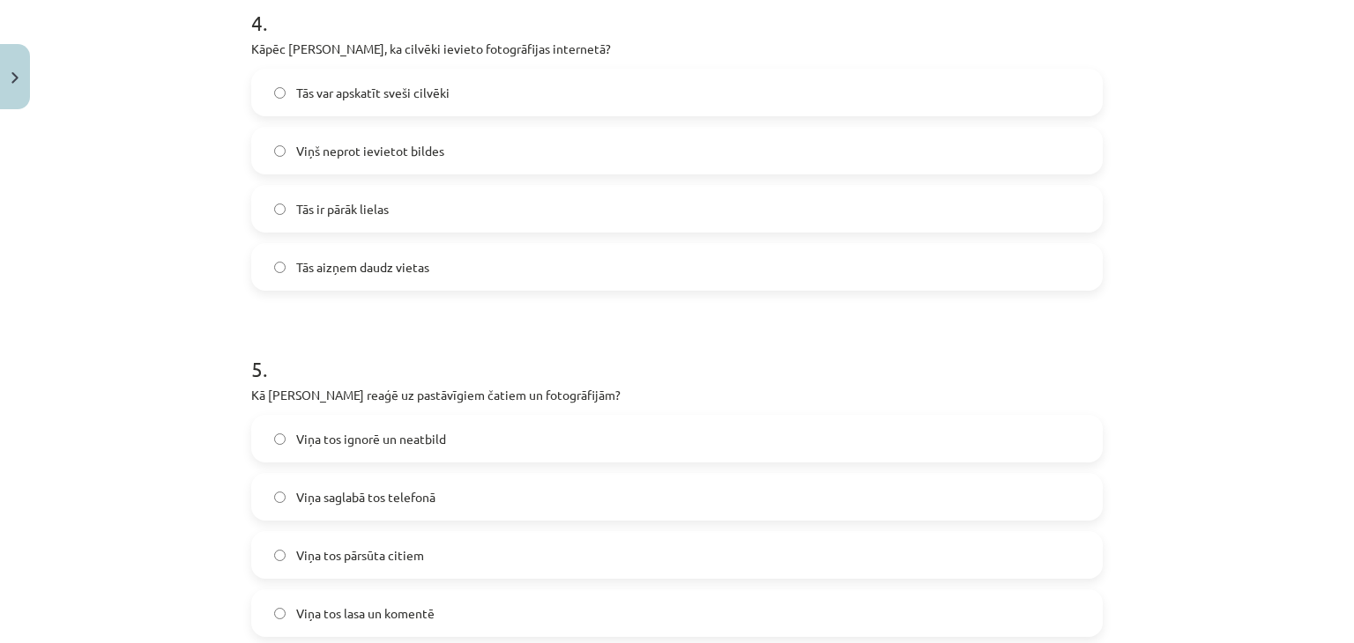
click at [331, 100] on span "Tās var apskatīt sveši cilvēki" at bounding box center [372, 93] width 153 height 19
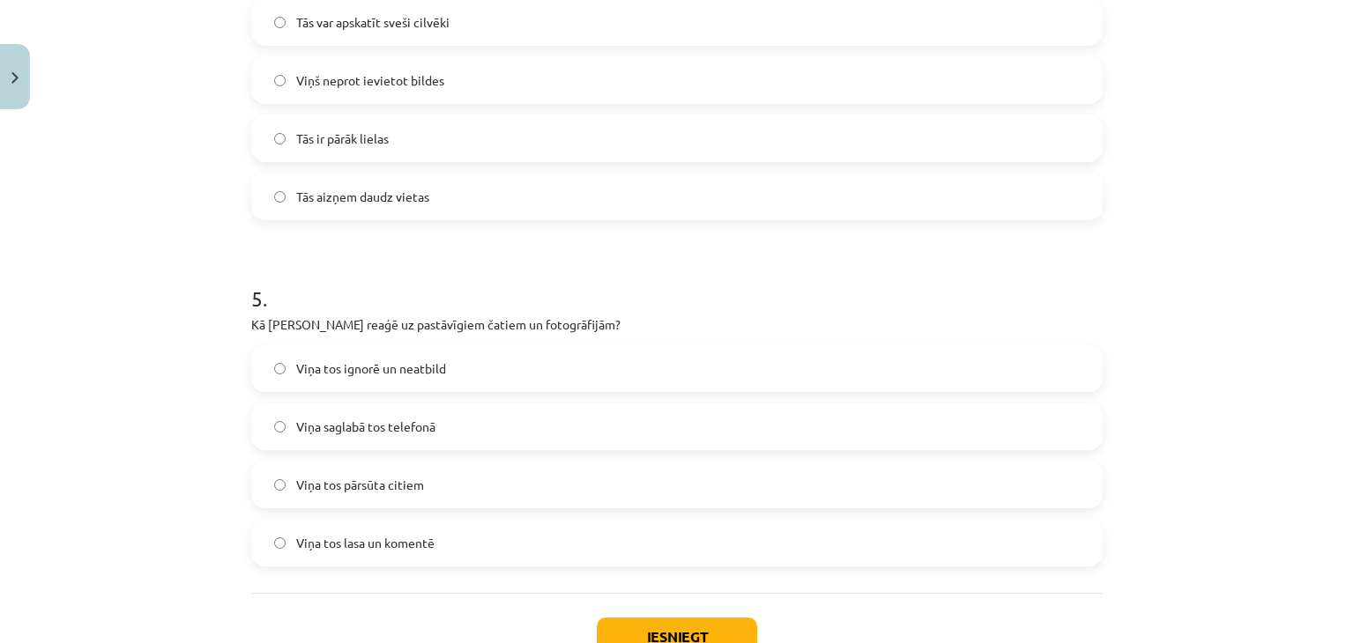
scroll to position [1587, 0]
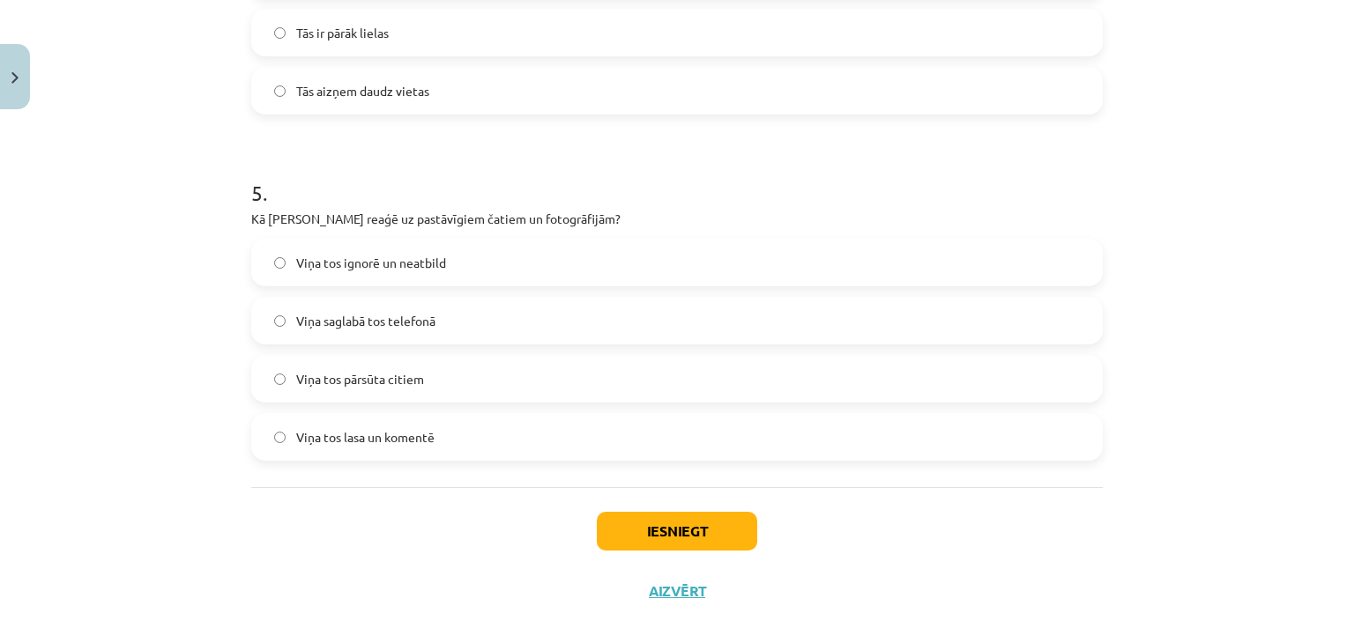
click at [374, 428] on span "Viņa tos lasa un komentē" at bounding box center [365, 437] width 138 height 19
click at [678, 539] on button "Iesniegt" at bounding box center [677, 531] width 160 height 39
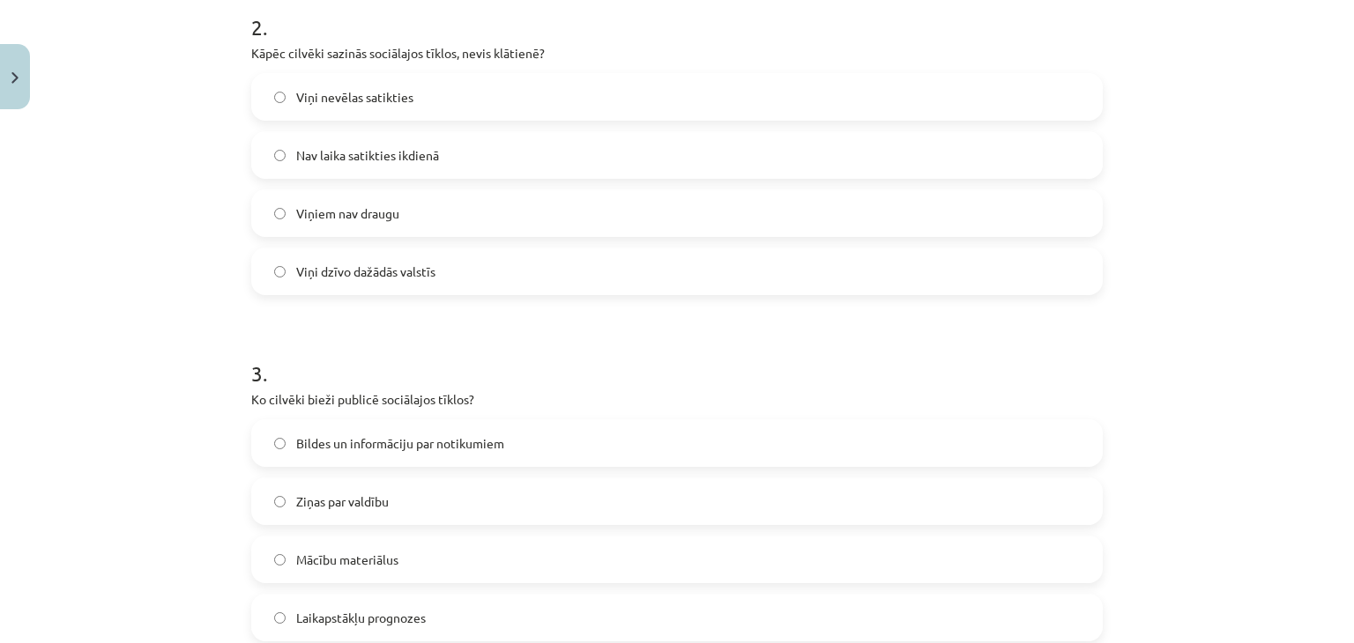
click at [658, 455] on div "Bildes un informāciju par notikumiem Ziņas par valdību Mācību materiālus Laikap…" at bounding box center [676, 531] width 851 height 222
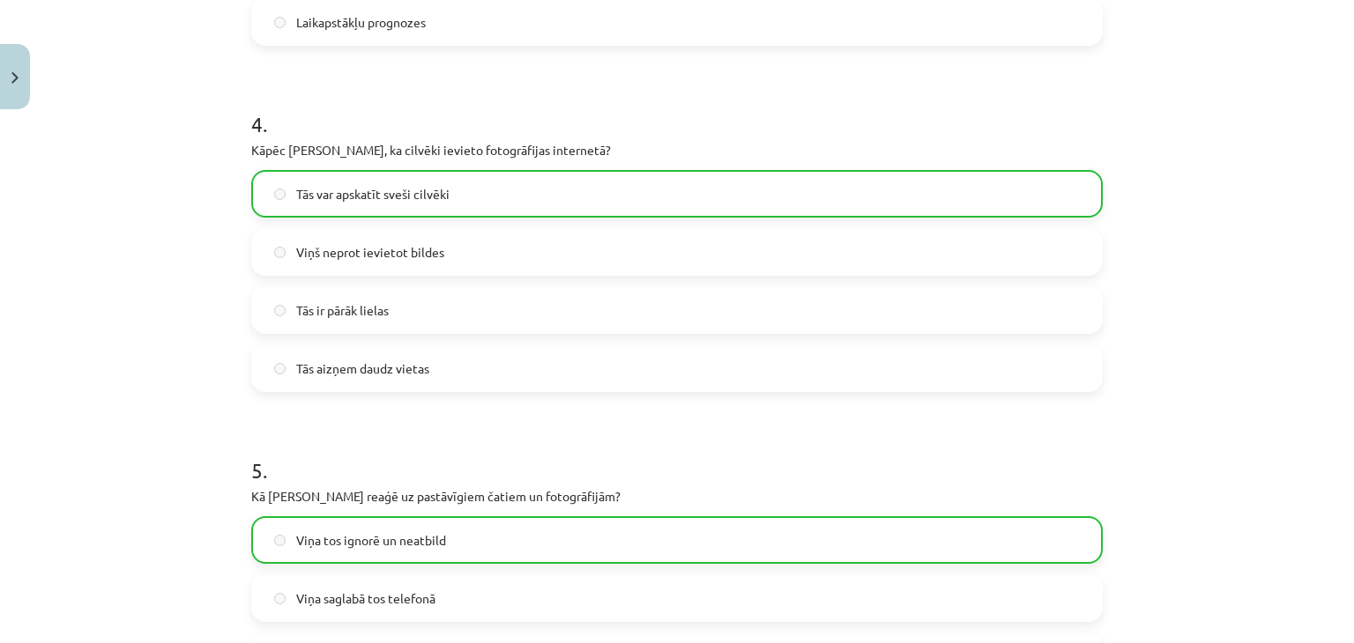
scroll to position [1664, 0]
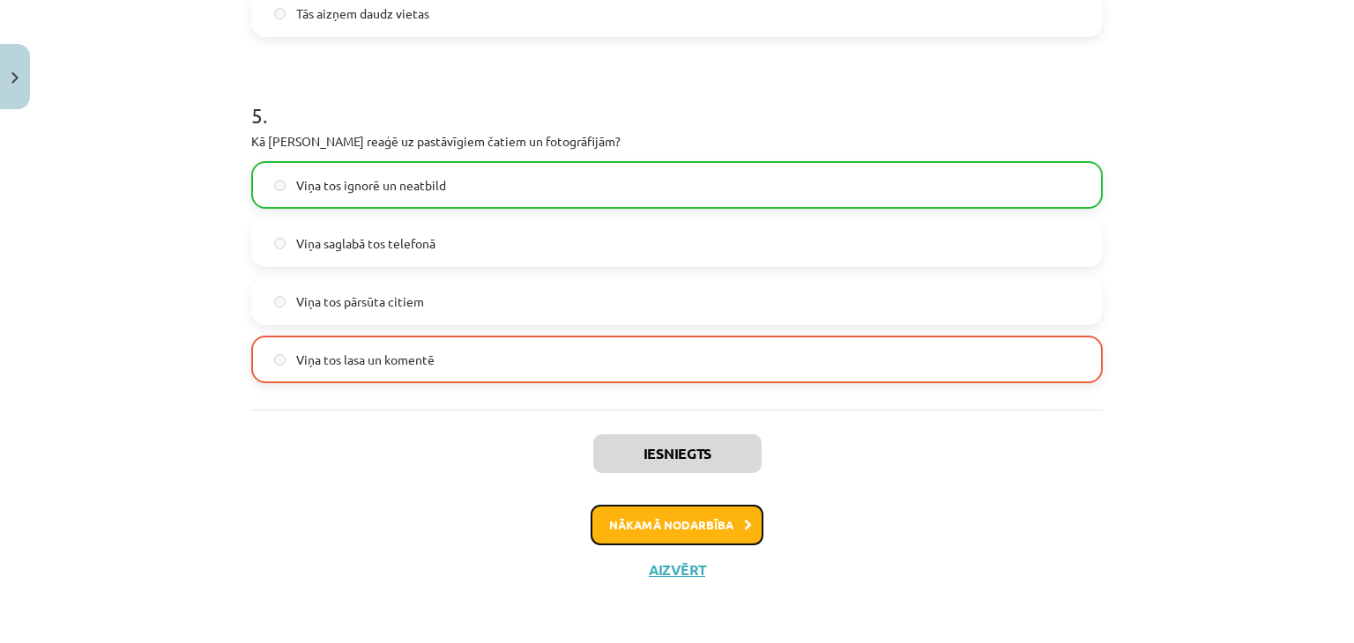
click at [667, 518] on button "Nākamā nodarbība" at bounding box center [677, 525] width 173 height 41
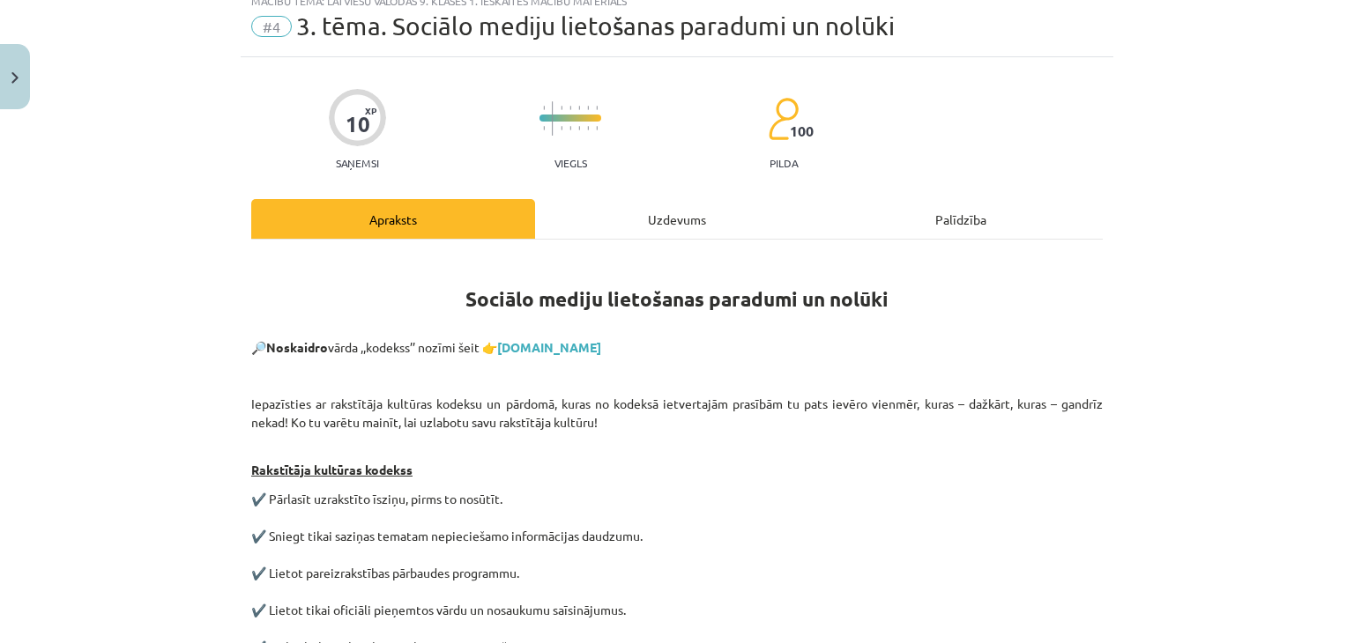
scroll to position [44, 0]
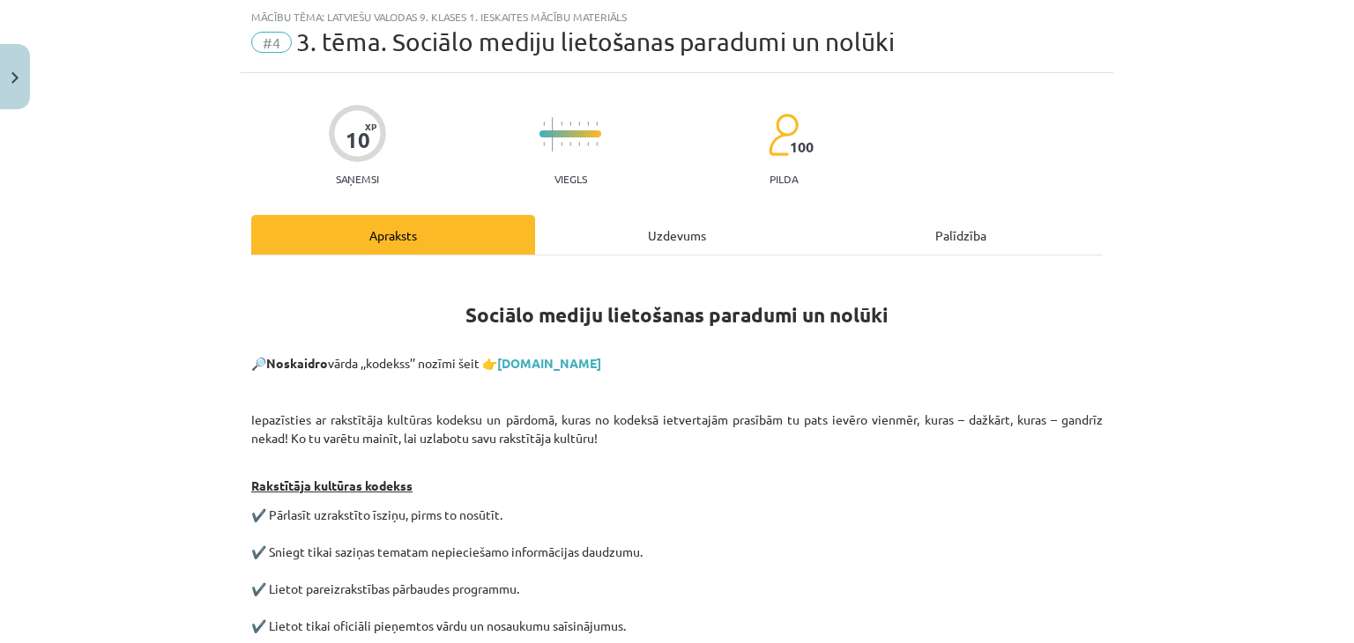
click at [660, 223] on div "Uzdevums" at bounding box center [677, 235] width 284 height 40
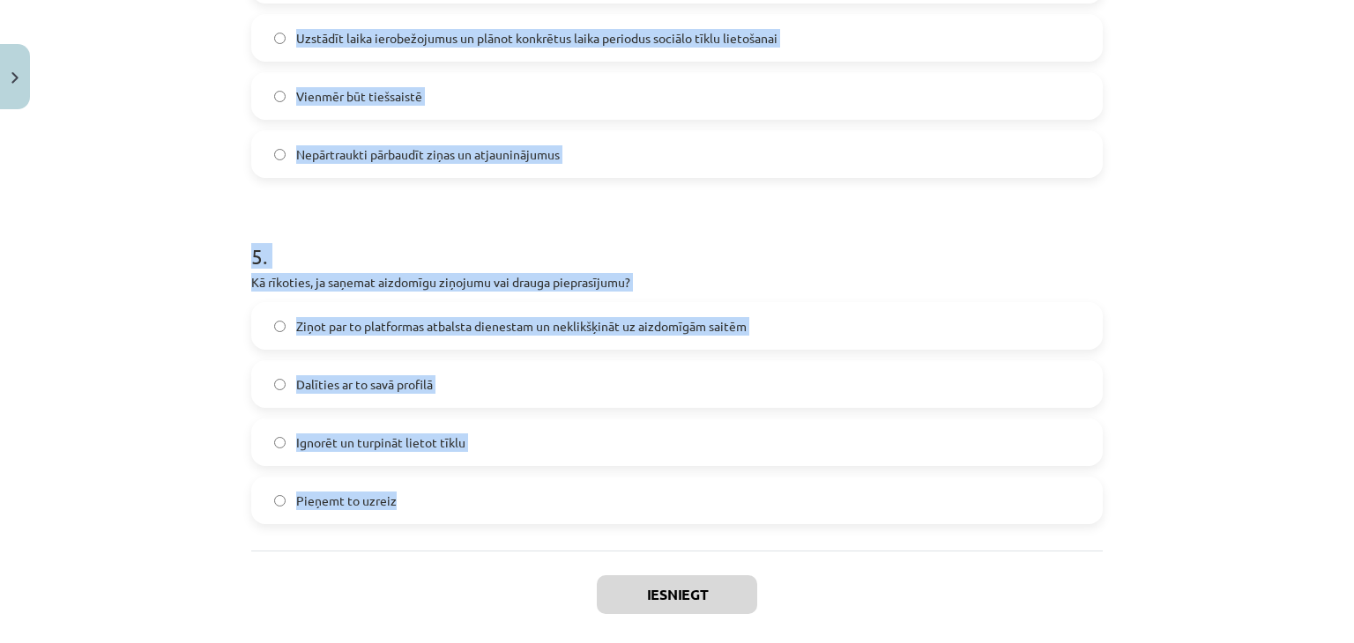
scroll to position [1608, 0]
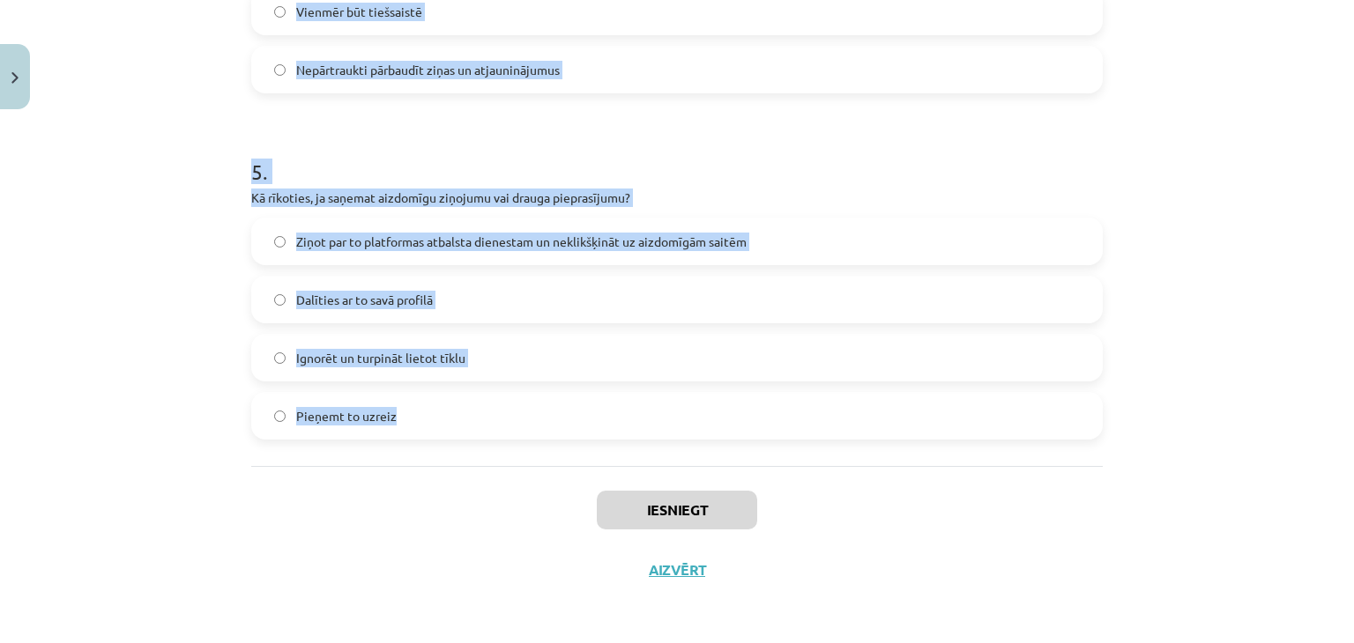
drag, startPoint x: 215, startPoint y: 353, endPoint x: 502, endPoint y: 456, distance: 305.3
click at [502, 456] on div "Mācību tēma: Latviešu valodas 9. klases 1. ieskaites mācību materiāls #4 3. tēm…" at bounding box center [677, 321] width 1354 height 643
copy form "1 . Lore ipsu dolors ametcons adipisc, elitsedd eiusmodt incidi? Utlabor etdolo…"
